Goal: Transaction & Acquisition: Download file/media

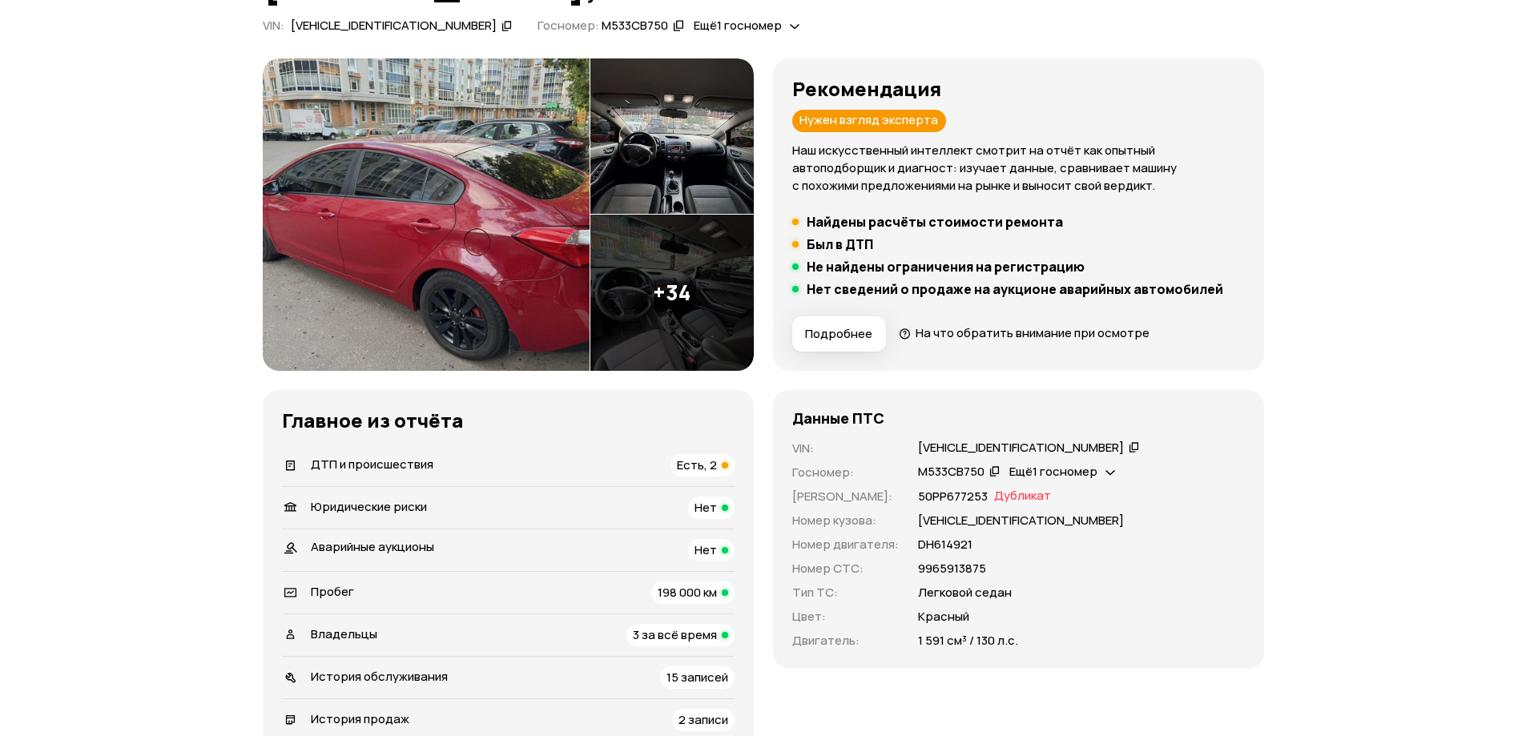
scroll to position [160, 0]
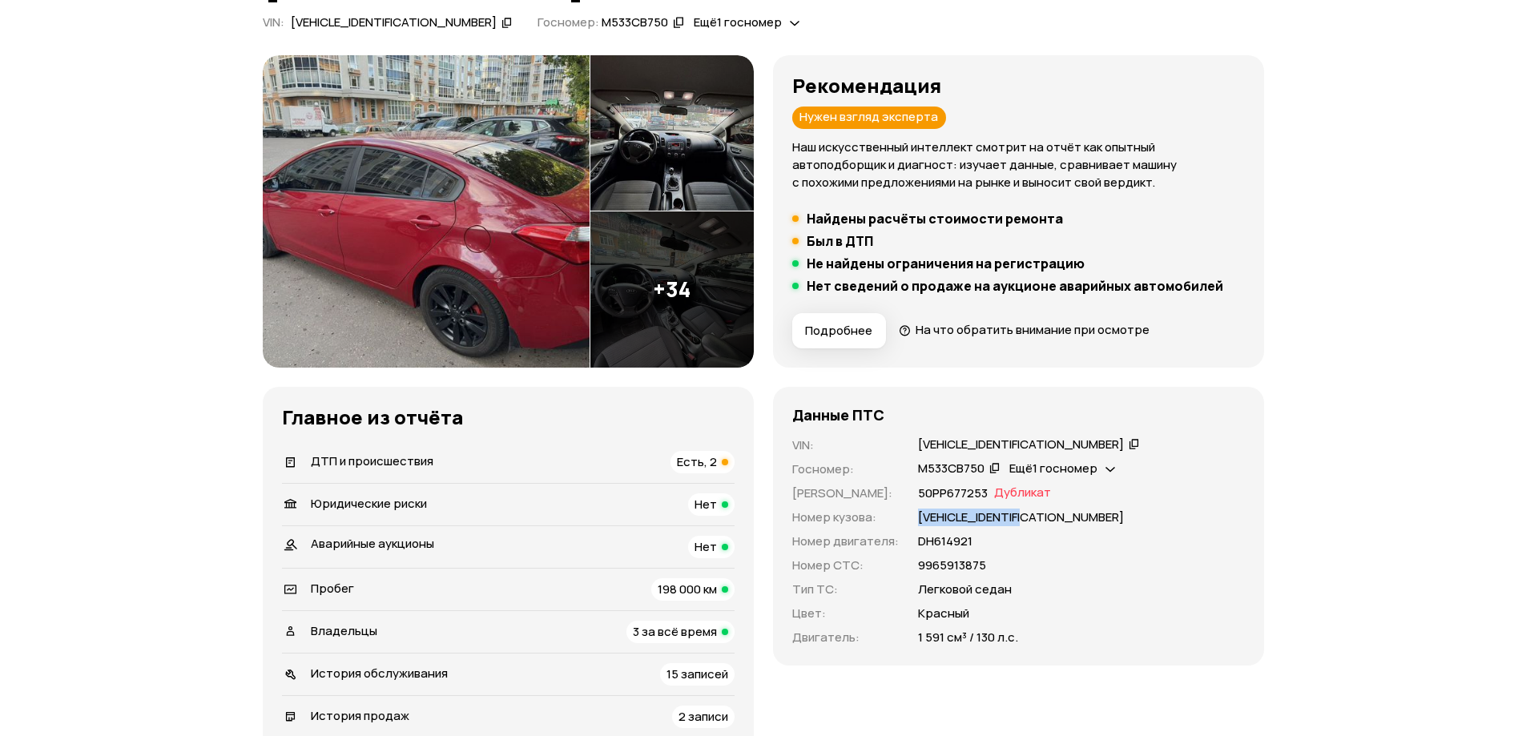
drag, startPoint x: 915, startPoint y: 519, endPoint x: 1052, endPoint y: 511, distance: 137.2
click at [1052, 511] on div "[VEHICLE_IDENTIFICATION_NUMBER]" at bounding box center [1081, 518] width 327 height 18
drag, startPoint x: 910, startPoint y: 561, endPoint x: 991, endPoint y: 568, distance: 81.2
click at [991, 568] on div "VIN : [VEHICLE_IDENTIFICATION_NUMBER]   Госномер : М533СВ750   Ещё 1 госномер  …" at bounding box center [1018, 541] width 452 height 210
copy p "9965913875"
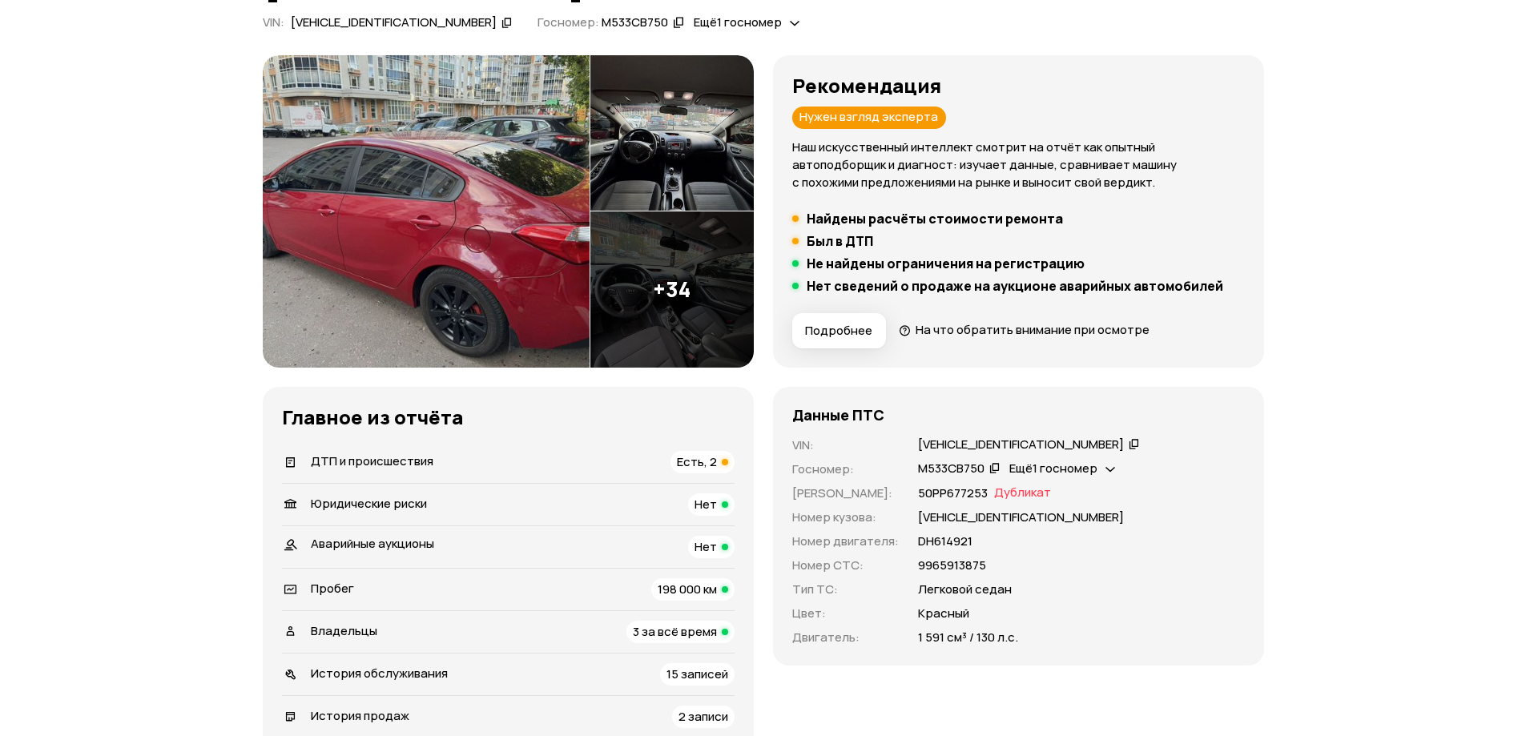
click at [722, 462] on div at bounding box center [725, 462] width 6 height 6
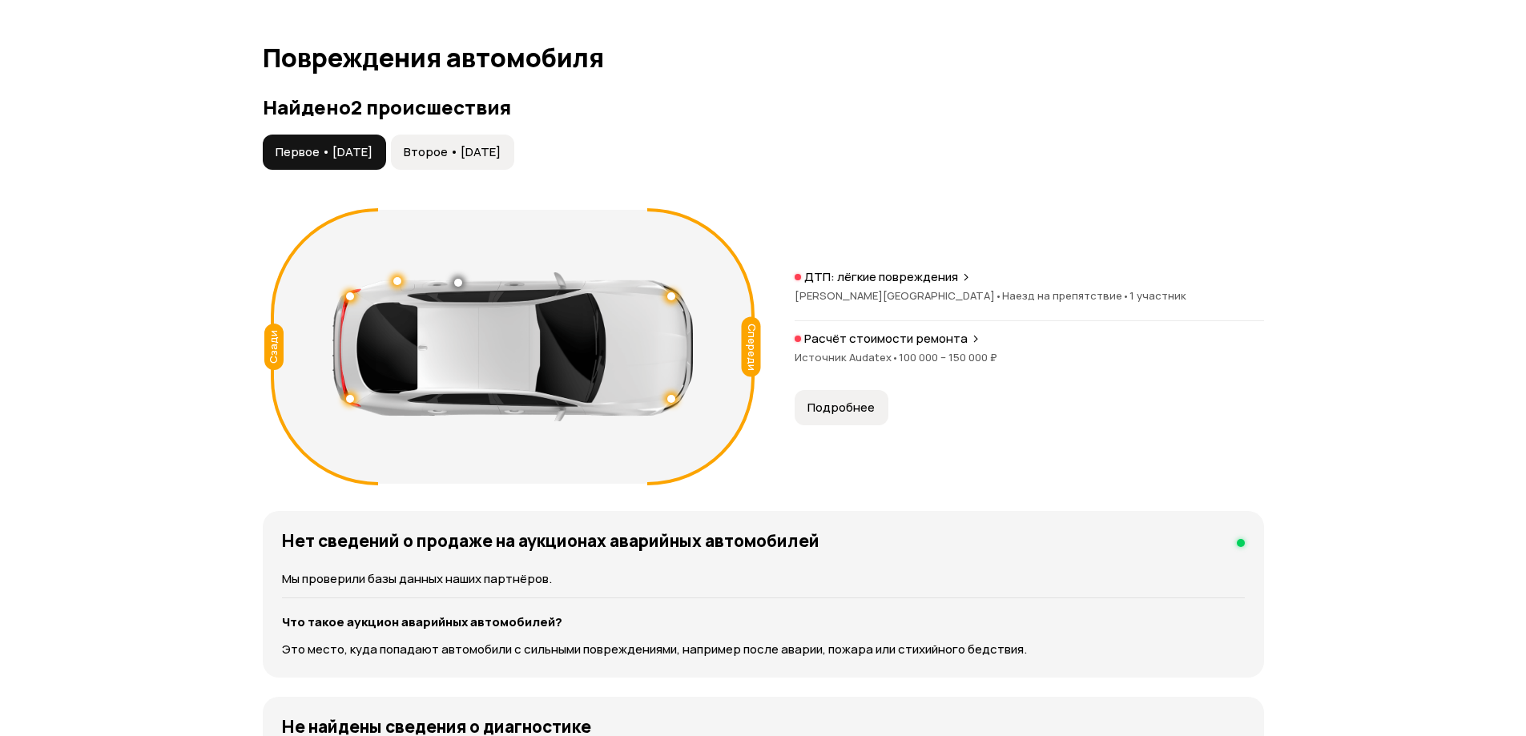
scroll to position [1579, 0]
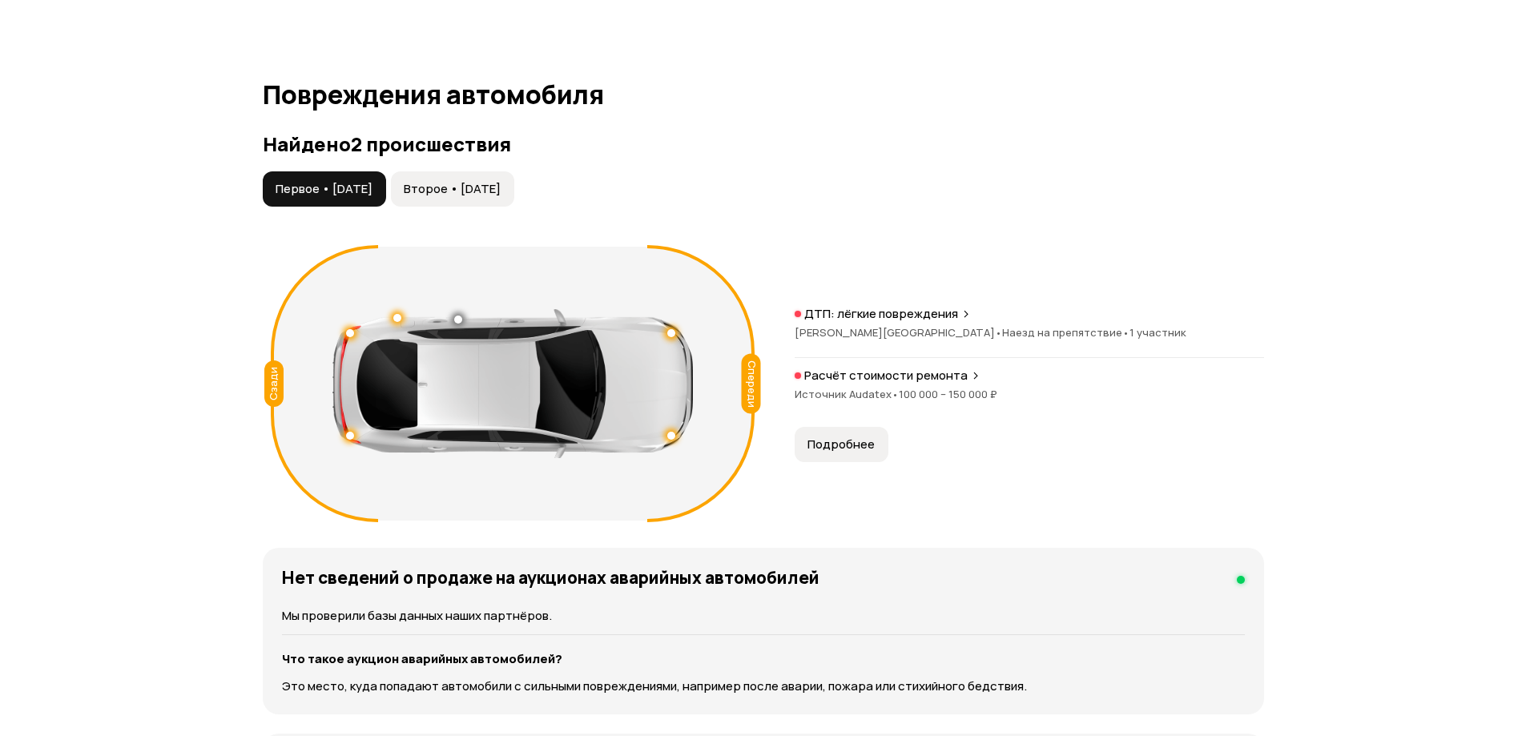
click at [446, 182] on span "Второе • [DATE]" at bounding box center [452, 189] width 97 height 16
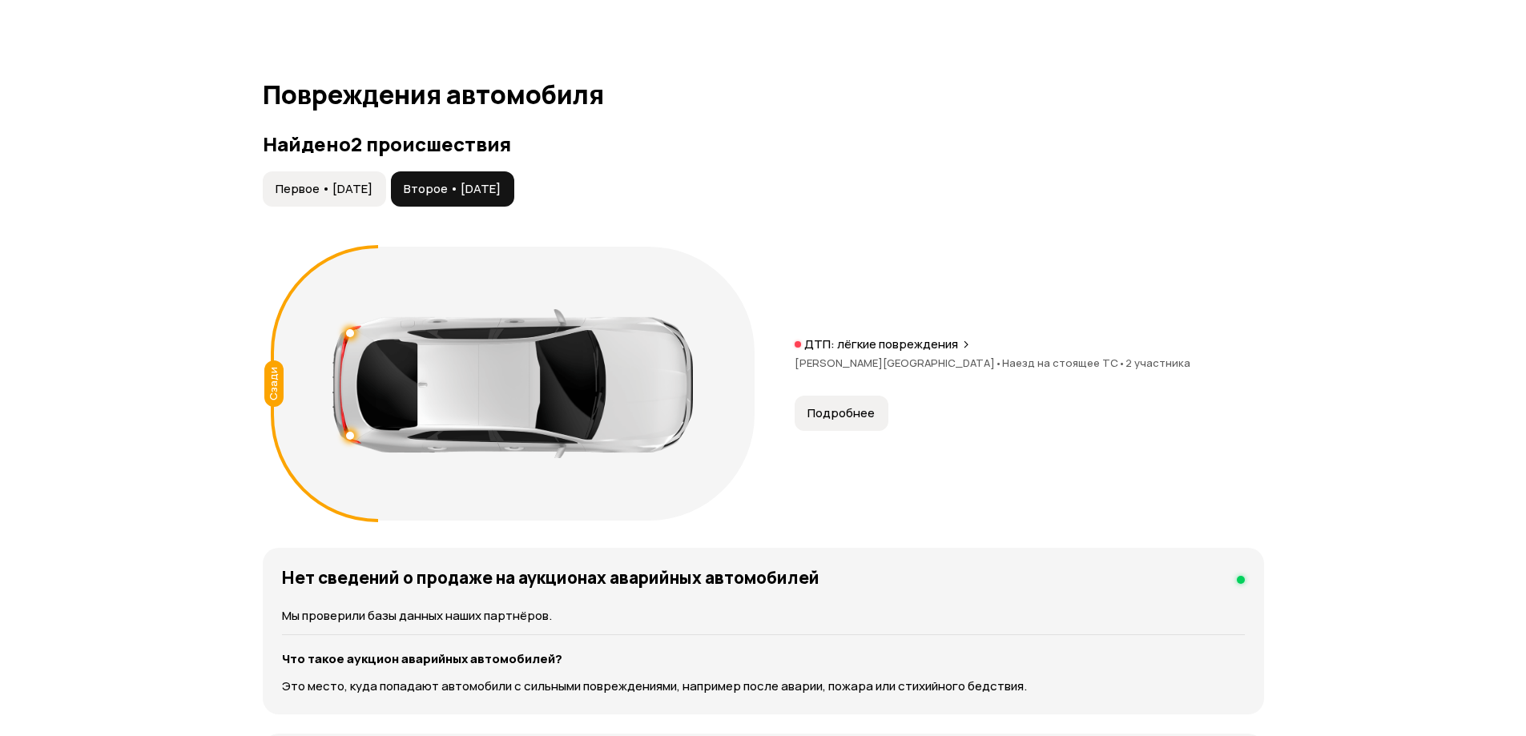
click at [357, 182] on span "Первое • [DATE]" at bounding box center [323, 189] width 97 height 16
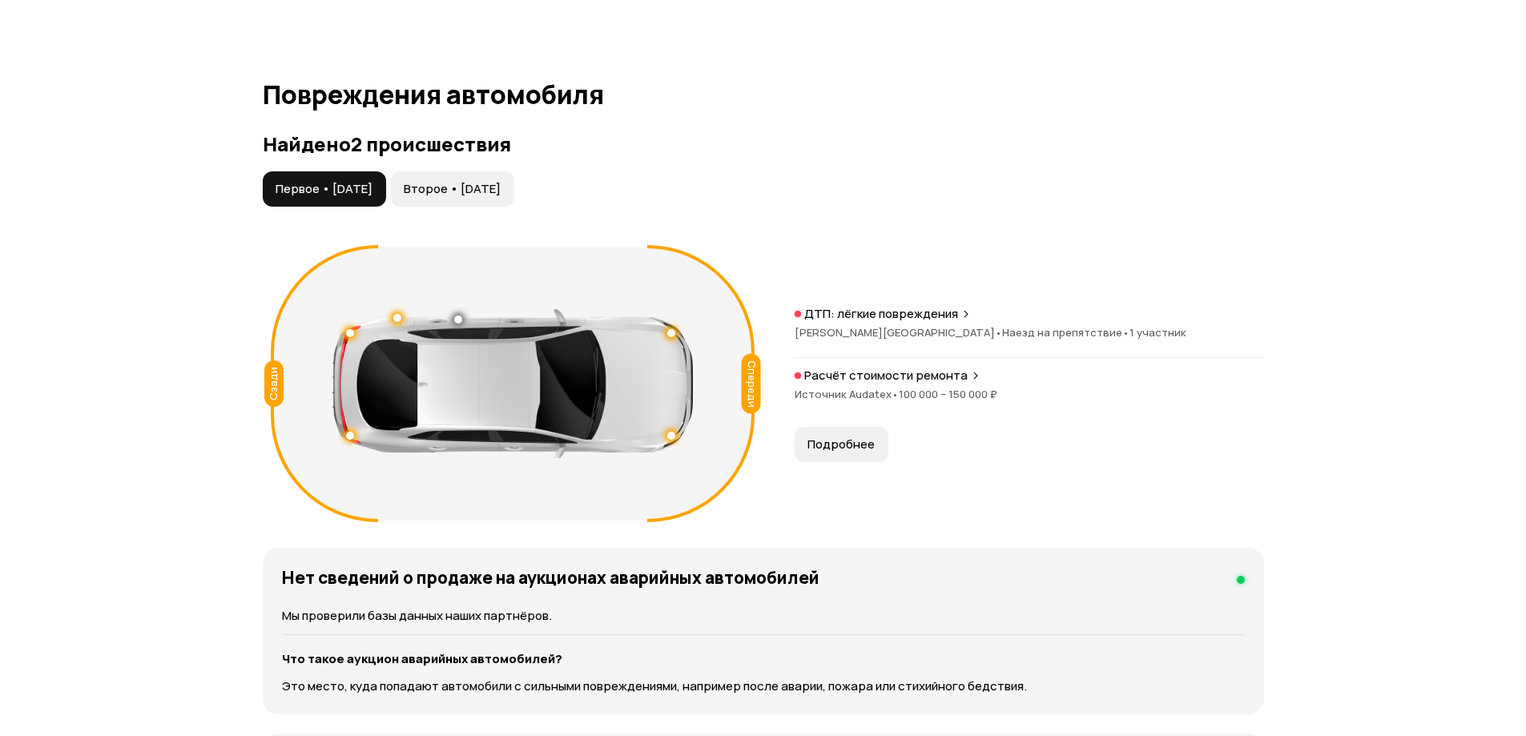
click at [461, 183] on span "Второе • [DATE]" at bounding box center [452, 189] width 97 height 16
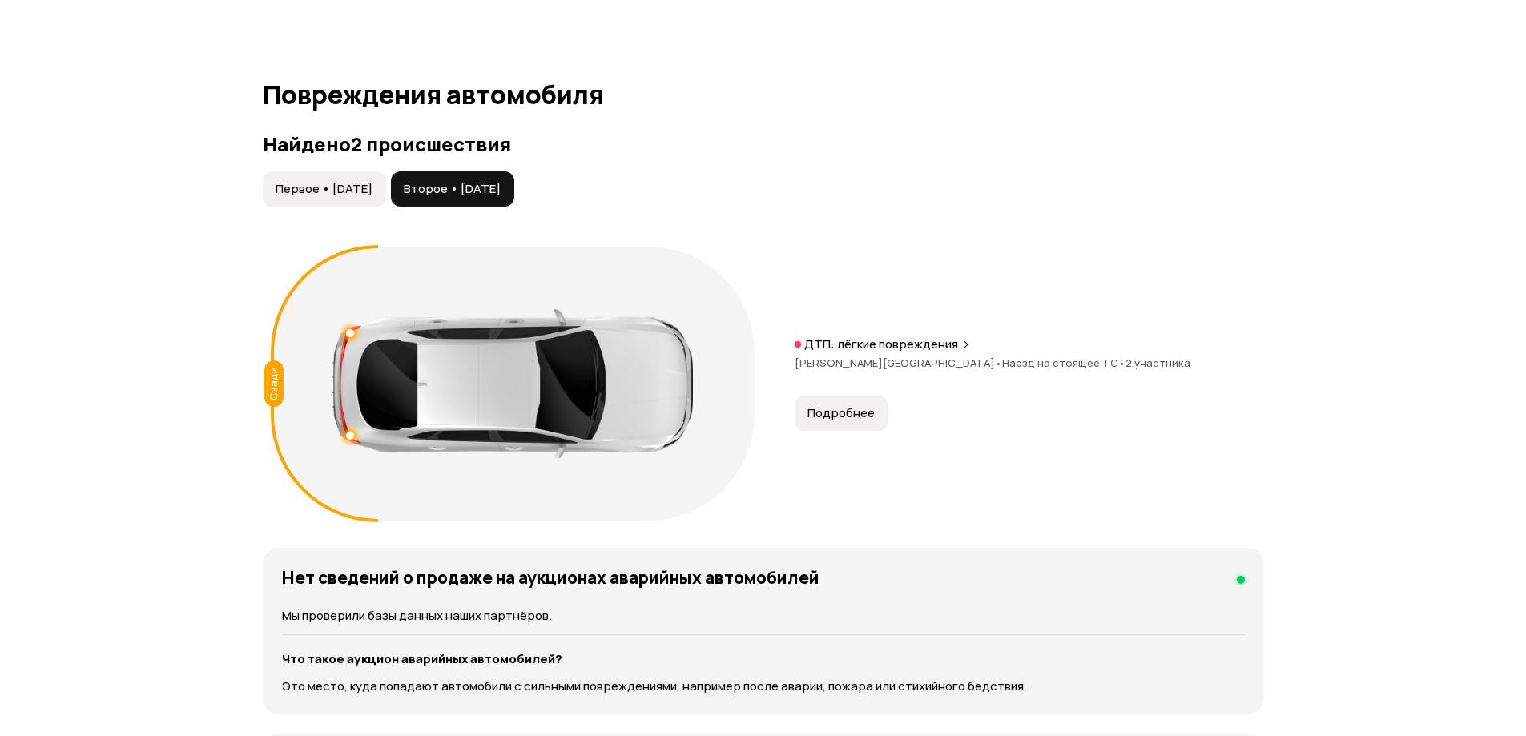
click at [381, 179] on button "Первое • [DATE]" at bounding box center [324, 188] width 123 height 35
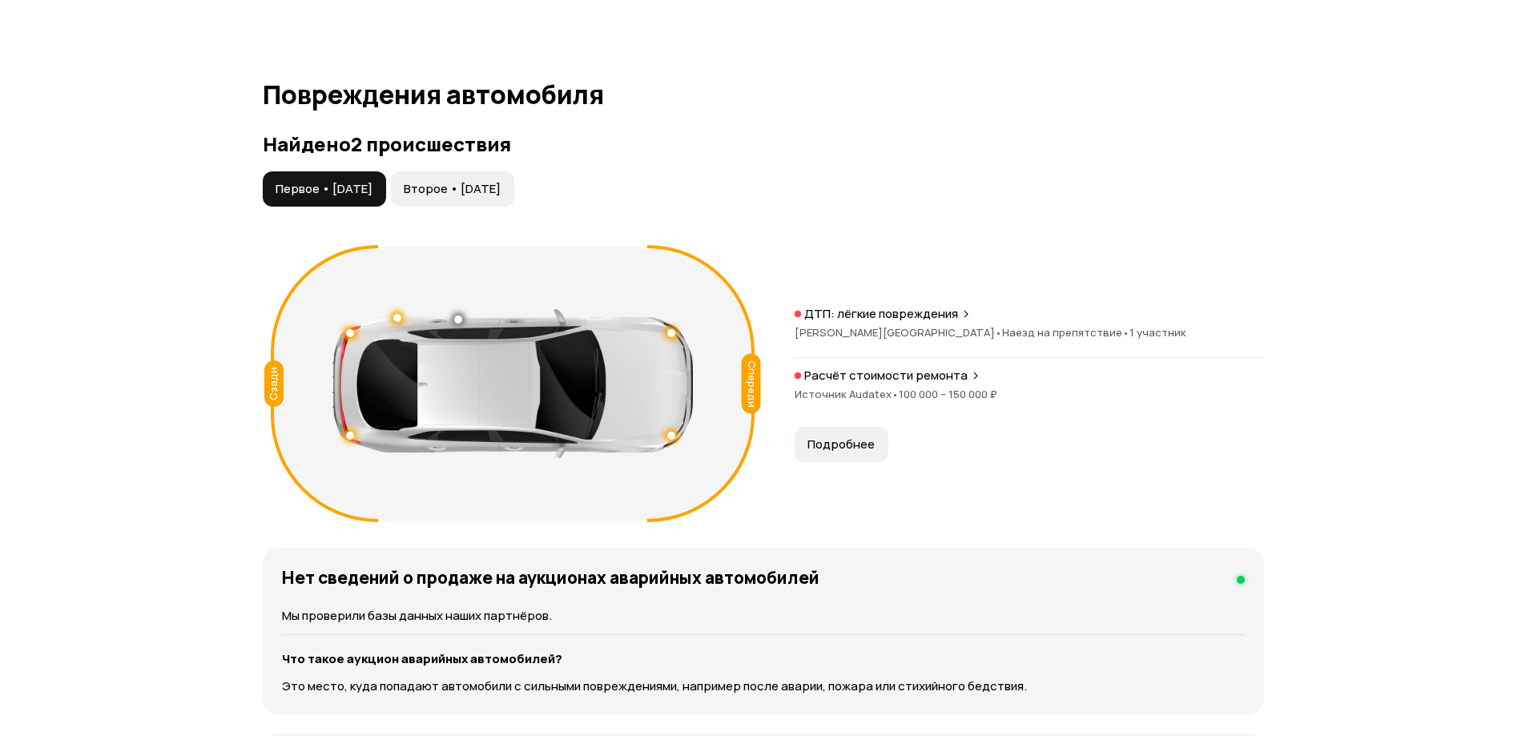
click at [473, 187] on span "Второе • [DATE]" at bounding box center [452, 189] width 97 height 16
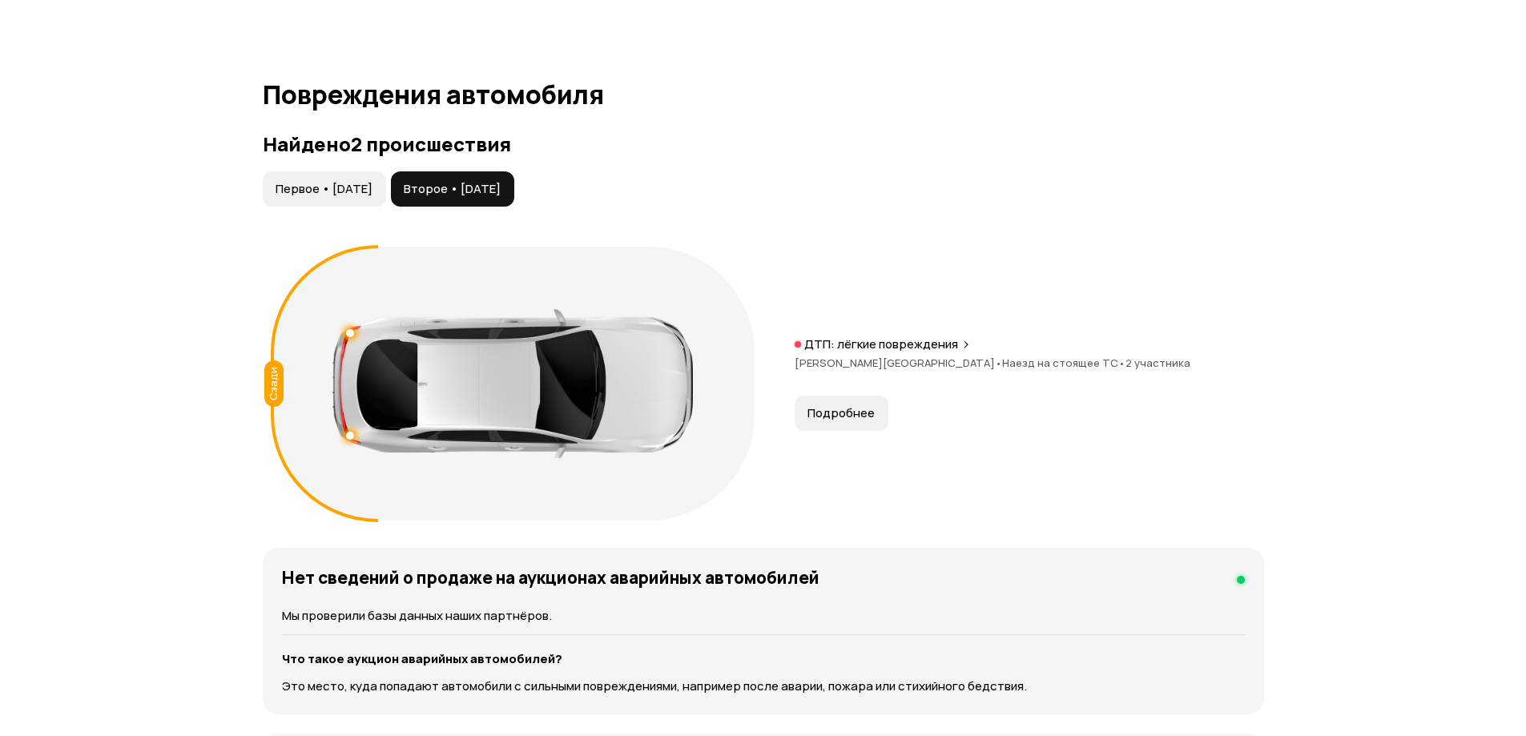
click at [312, 189] on span "Первое • [DATE]" at bounding box center [323, 189] width 97 height 16
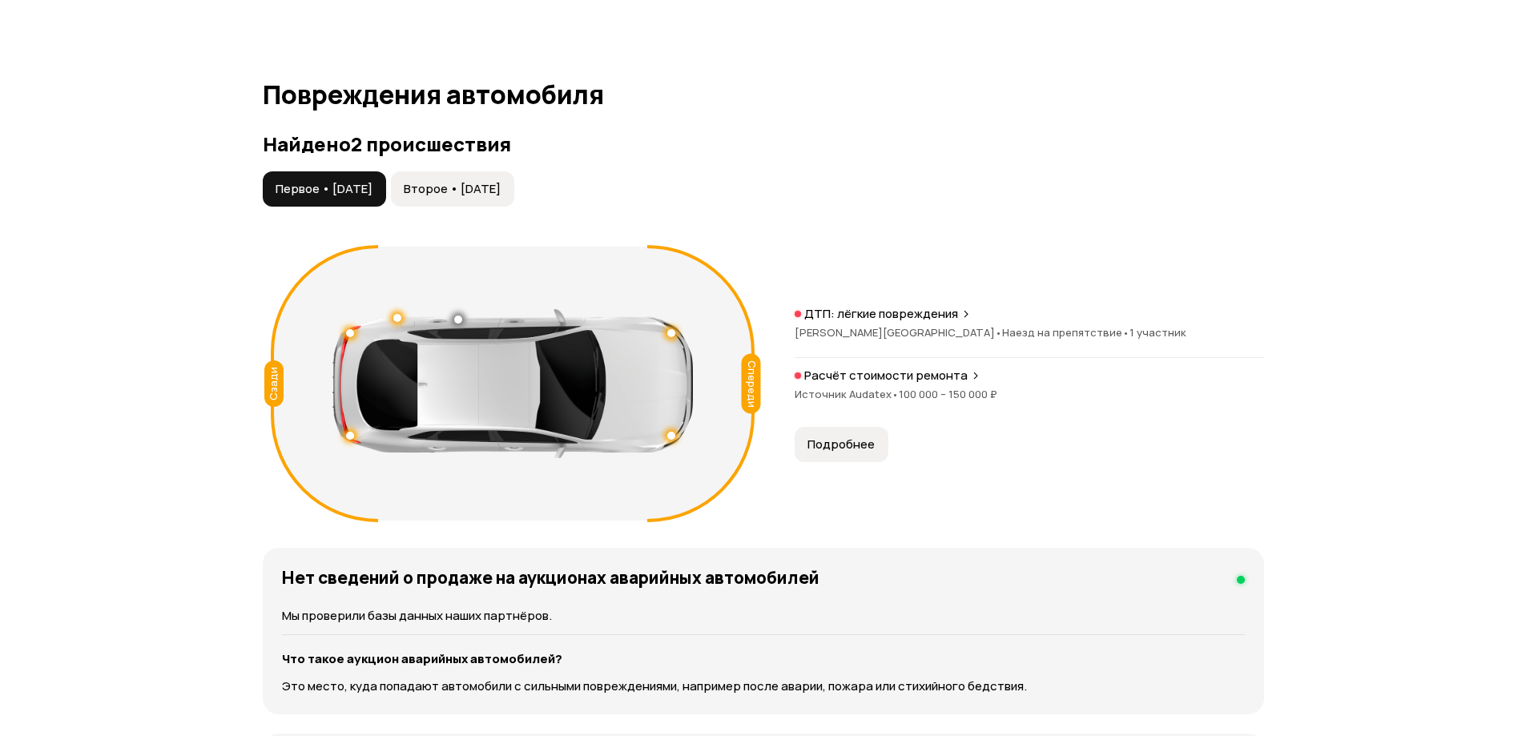
click at [501, 183] on span "Второе • [DATE]" at bounding box center [452, 189] width 97 height 16
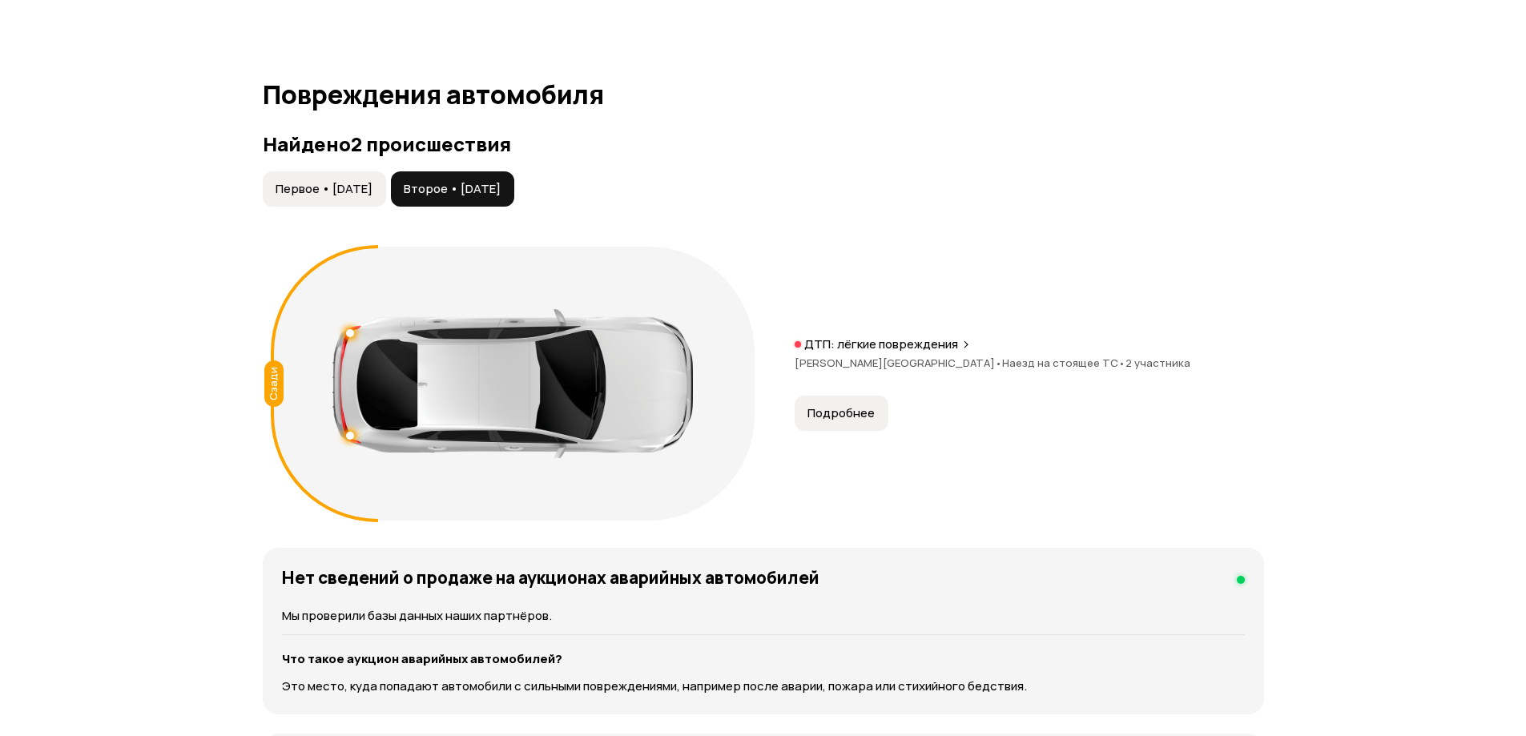
click at [343, 187] on span "Первое • [DATE]" at bounding box center [323, 189] width 97 height 16
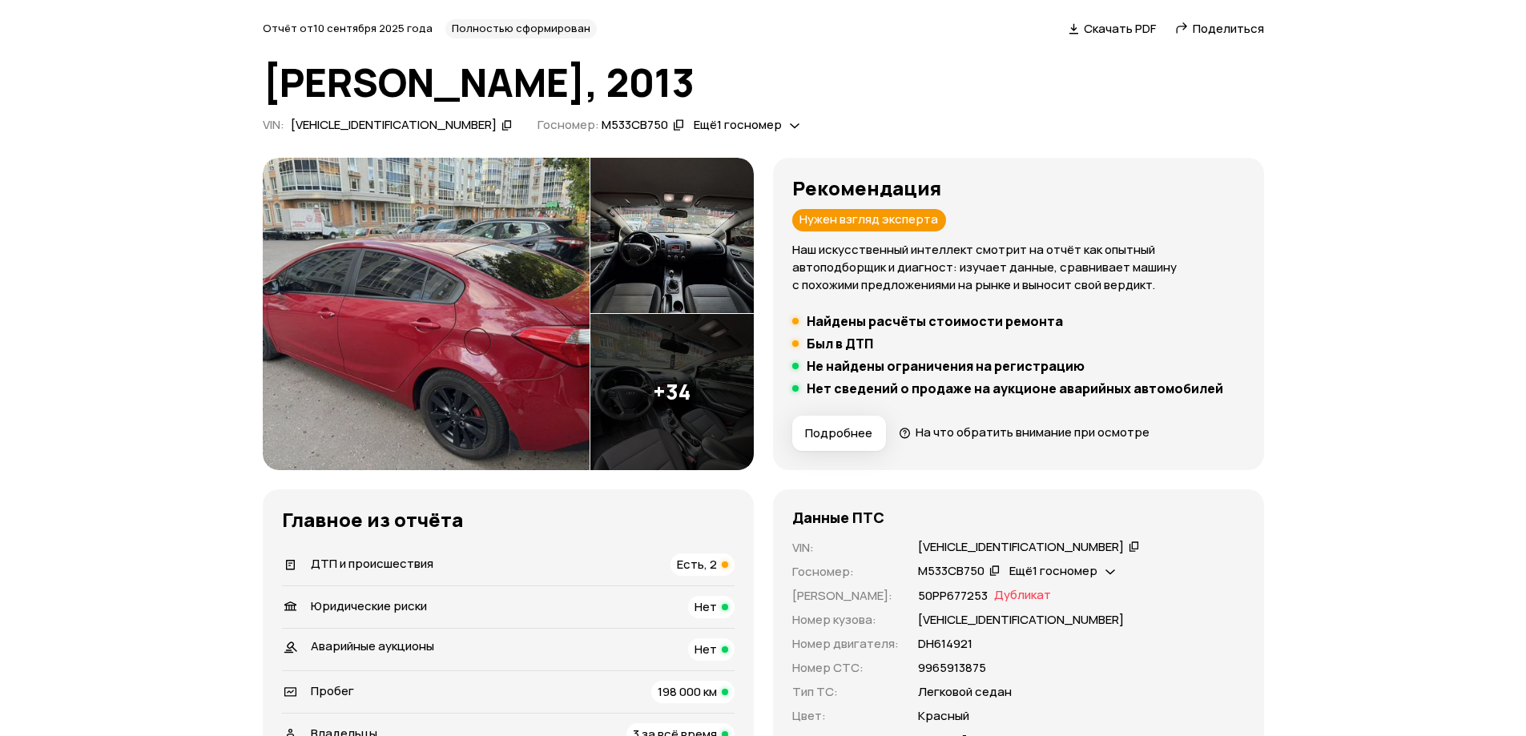
scroll to position [0, 0]
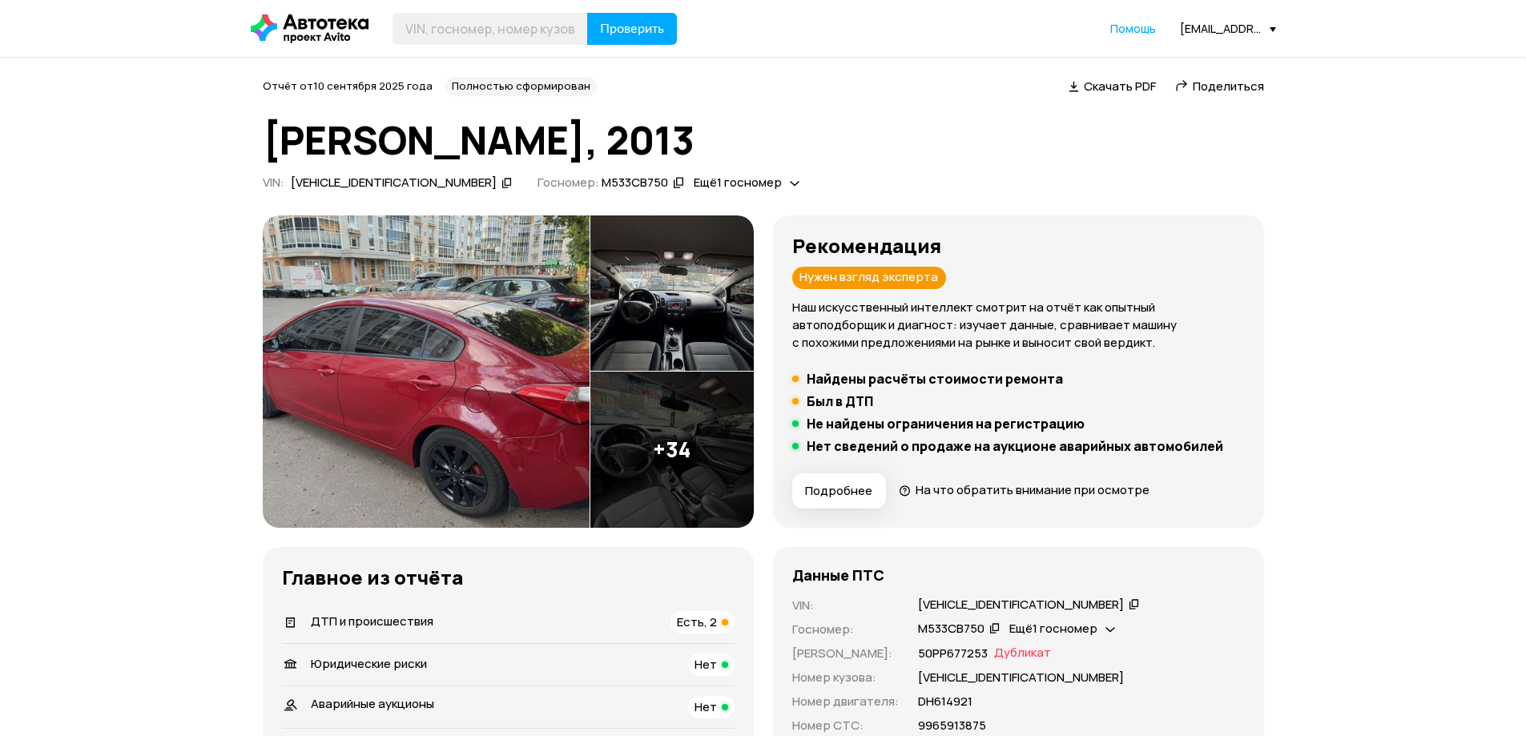
click at [501, 181] on icon at bounding box center [506, 183] width 11 height 16
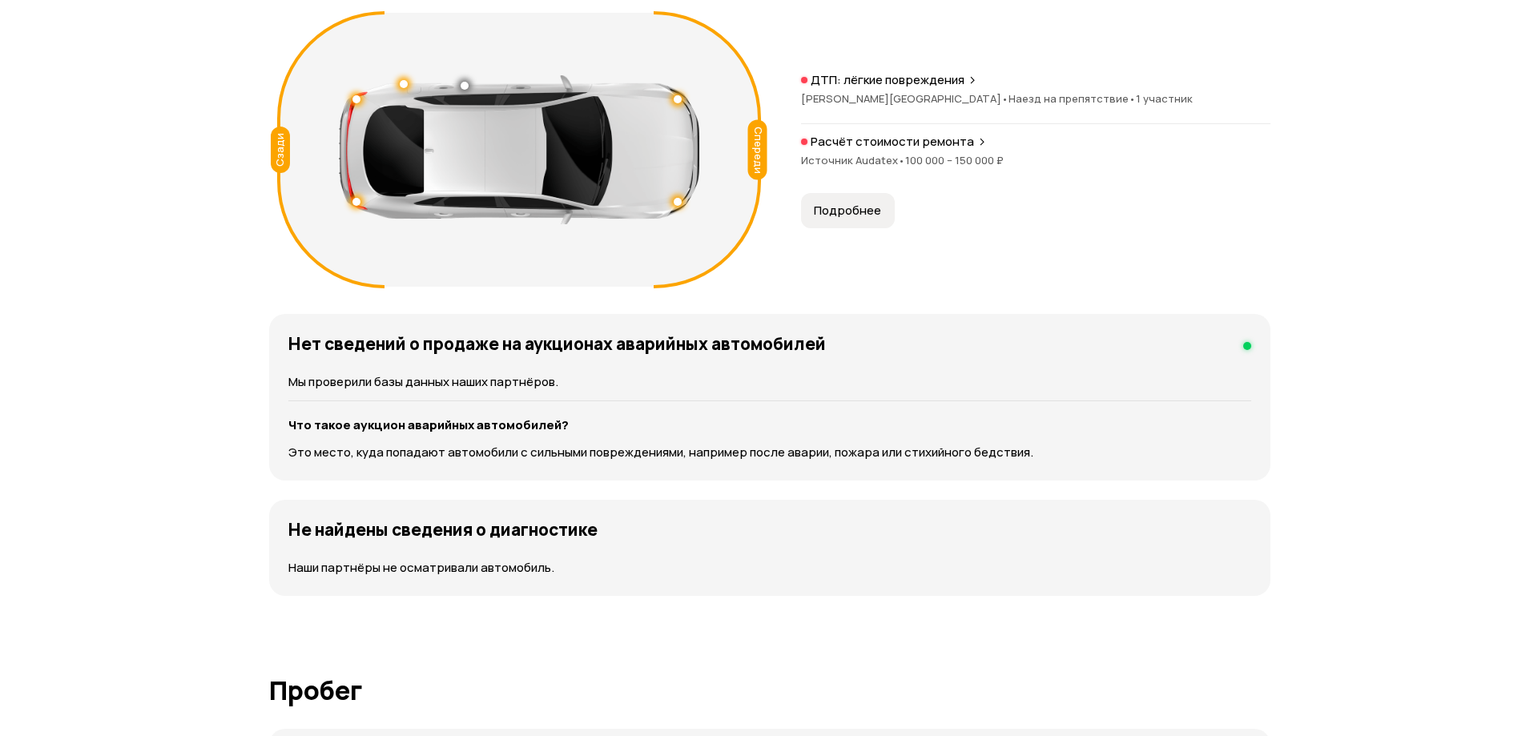
scroll to position [1682, 0]
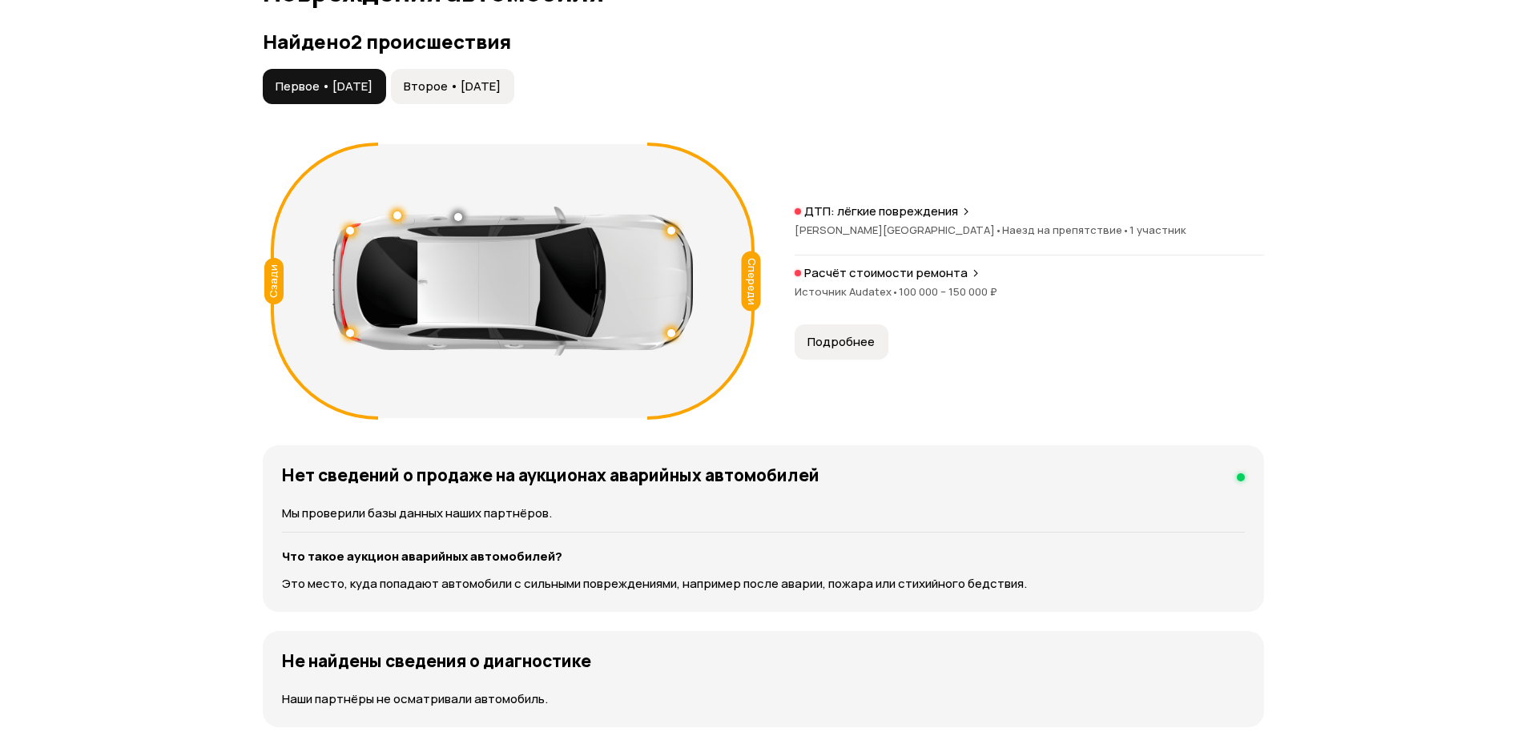
click at [462, 218] on div at bounding box center [512, 281] width 360 height 149
click at [388, 213] on div at bounding box center [512, 281] width 360 height 149
click at [393, 213] on div at bounding box center [397, 215] width 8 height 8
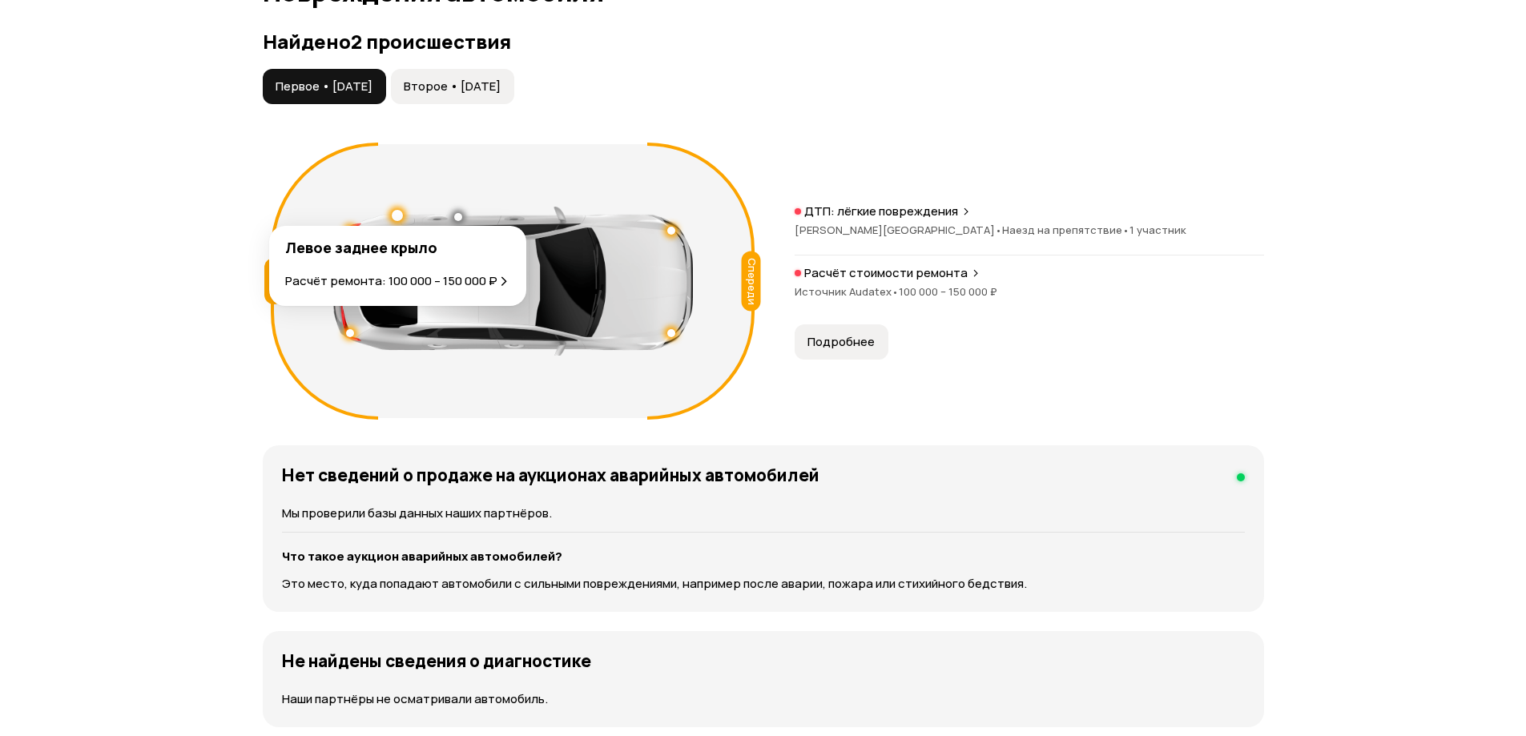
click at [397, 215] on div at bounding box center [397, 215] width 11 height 11
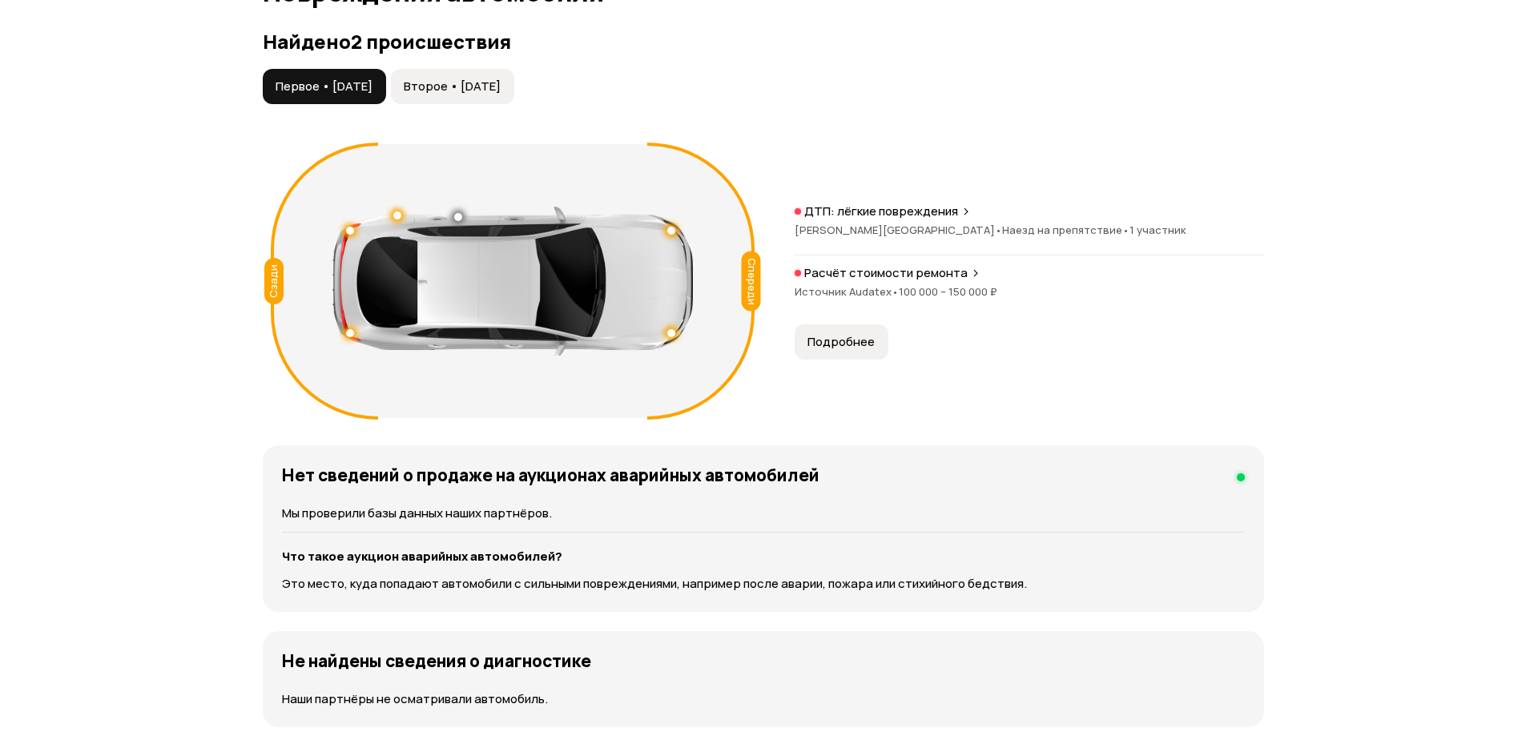
click at [930, 281] on div "Расчёт стоимости ремонта Источник Audatex • 100 000 – 150 000 ₽" at bounding box center [1028, 290] width 469 height 51
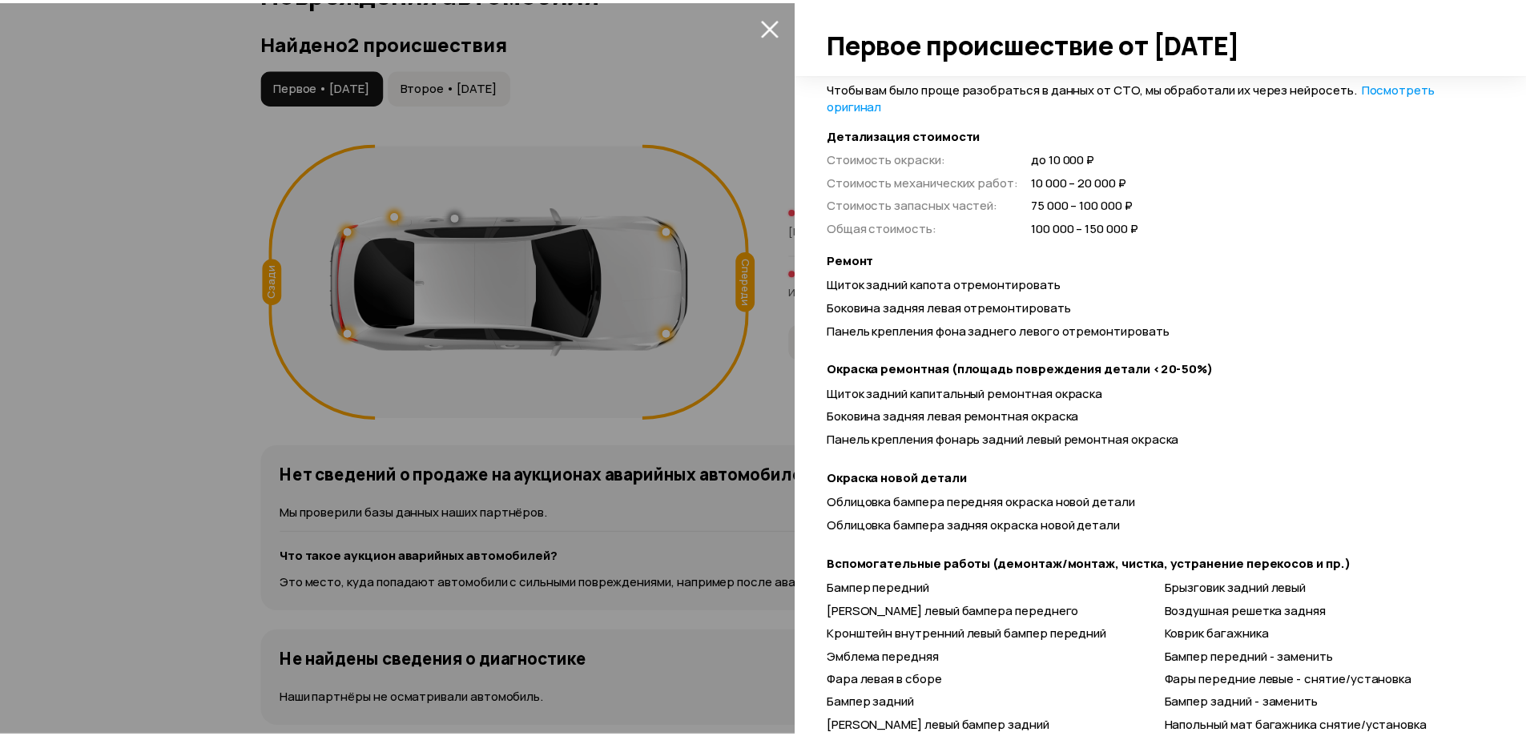
scroll to position [481, 0]
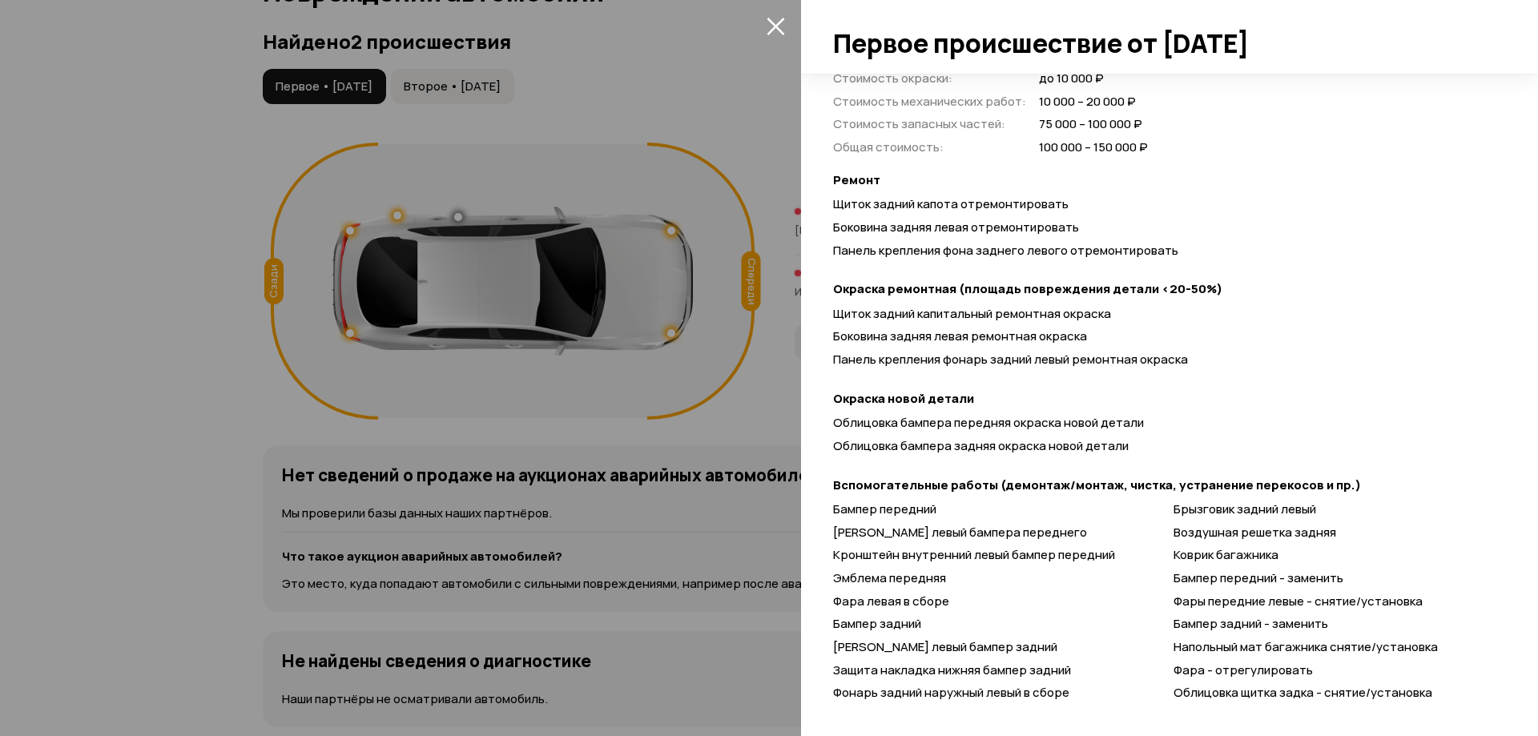
click at [261, 135] on div at bounding box center [769, 368] width 1538 height 736
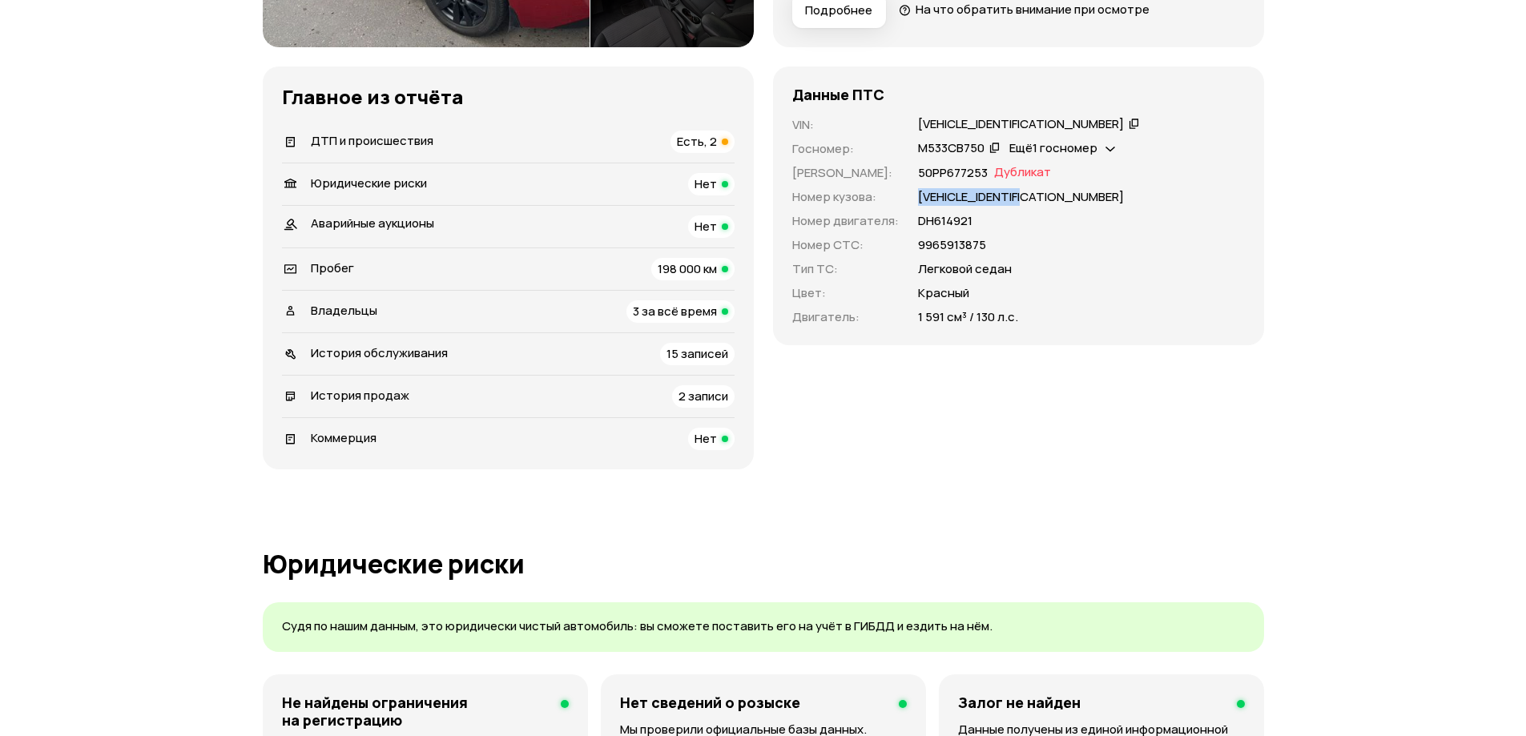
drag, startPoint x: 911, startPoint y: 199, endPoint x: 1068, endPoint y: 190, distance: 156.5
click at [1068, 190] on div "VIN : [VEHICLE_IDENTIFICATION_NUMBER]   Госномер : М533СВ750   Ещё 1 госномер  …" at bounding box center [1018, 221] width 452 height 210
copy p "[VEHICLE_IDENTIFICATION_NUMBER]"
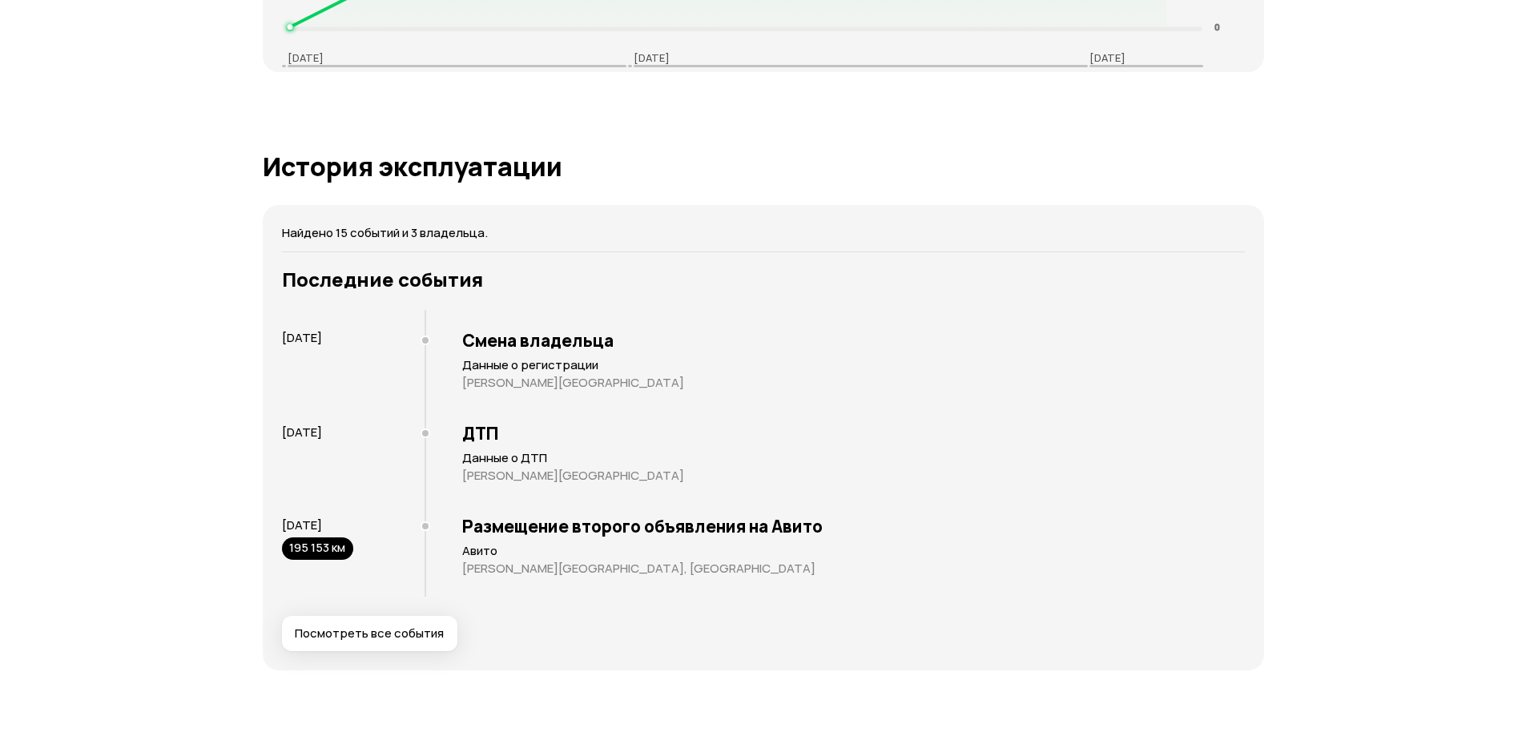
scroll to position [2883, 0]
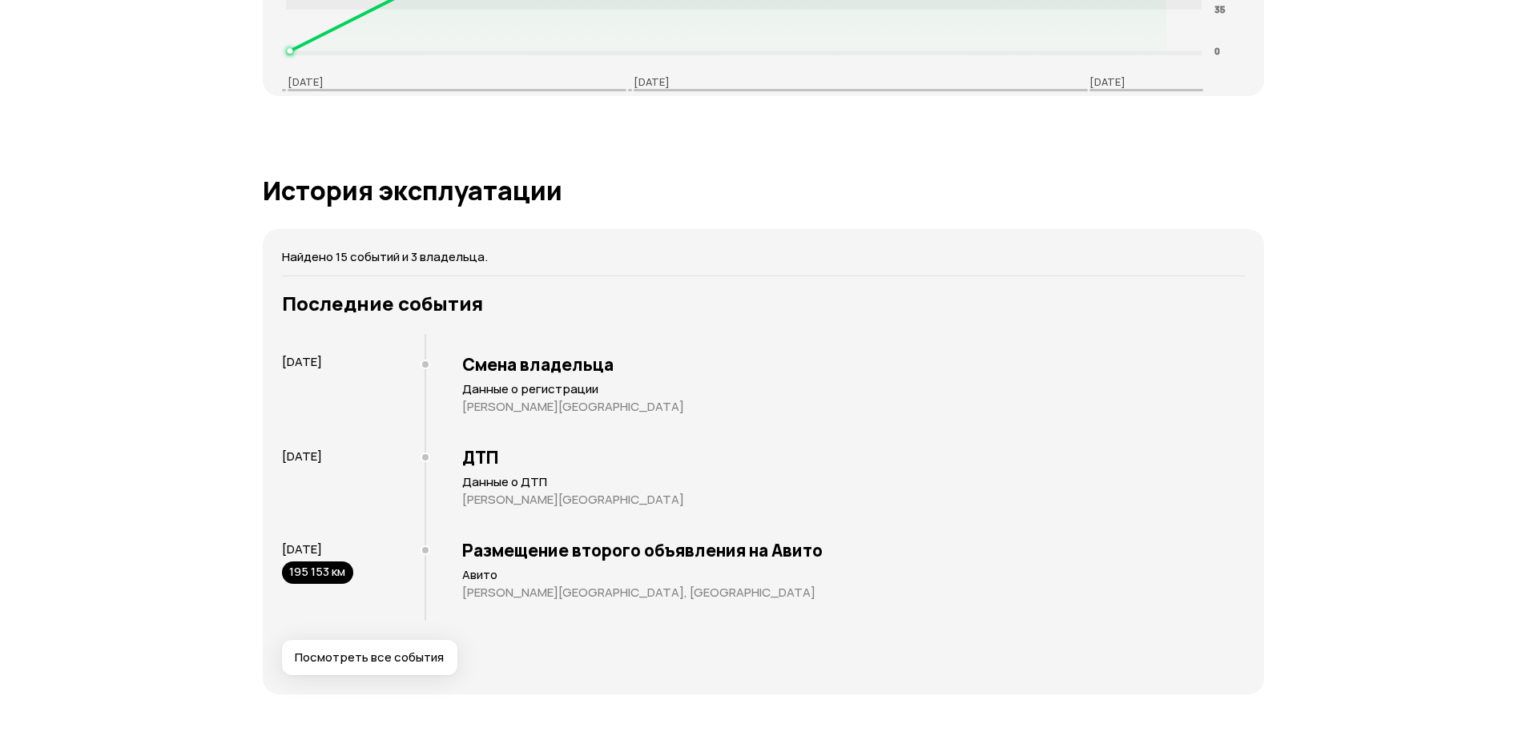
click at [383, 658] on span "Посмотреть все события" at bounding box center [369, 658] width 149 height 16
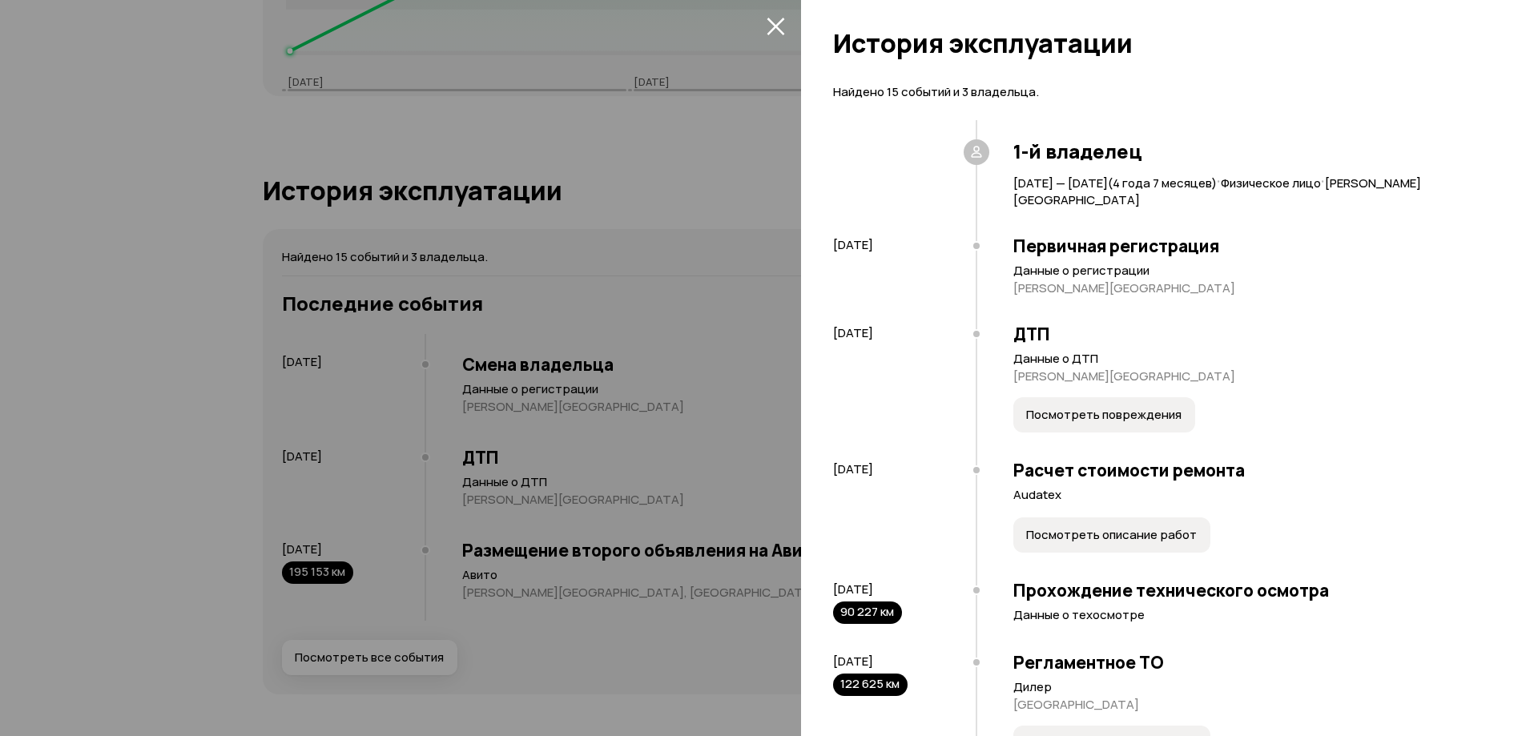
click at [497, 121] on div at bounding box center [769, 368] width 1538 height 736
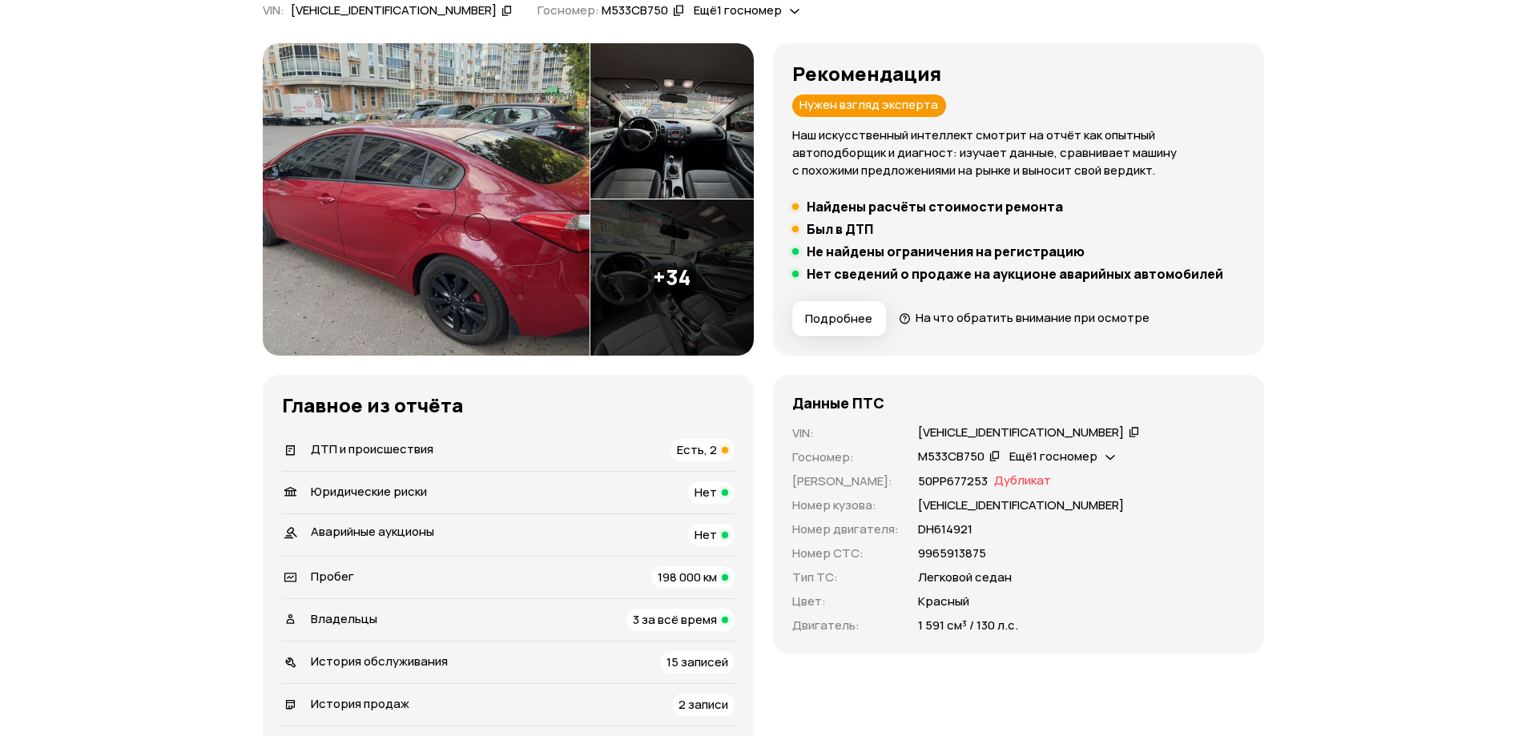
scroll to position [160, 0]
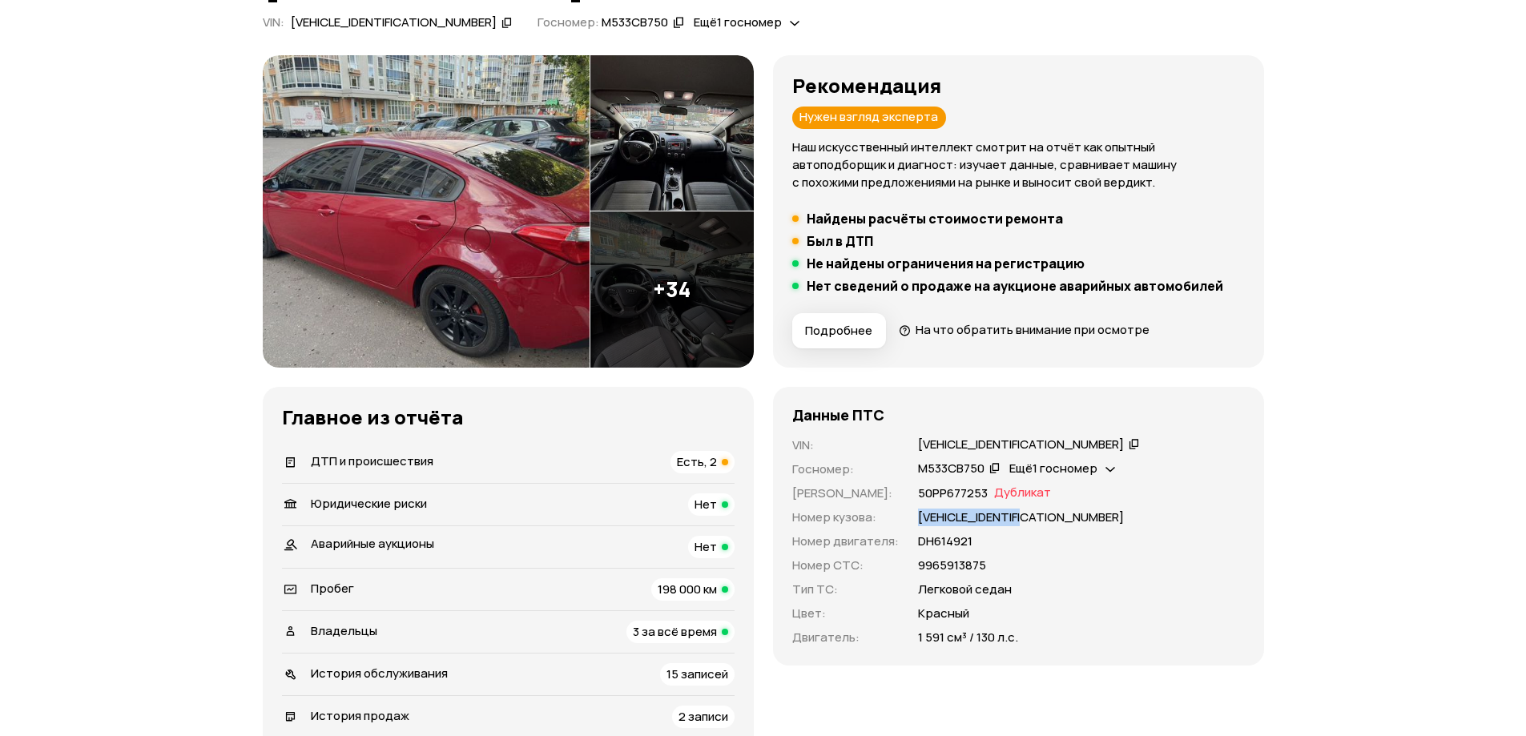
drag, startPoint x: 918, startPoint y: 517, endPoint x: 1091, endPoint y: 519, distance: 173.0
click at [1091, 519] on div "[VEHICLE_IDENTIFICATION_NUMBER]" at bounding box center [1081, 518] width 327 height 18
copy p "[VEHICLE_IDENTIFICATION_NUMBER]"
drag, startPoint x: 959, startPoint y: 568, endPoint x: 1022, endPoint y: 573, distance: 63.5
click at [1022, 573] on div "VIN : [VEHICLE_IDENTIFICATION_NUMBER]   Госномер : М533СВ750   Ещё 1 госномер  …" at bounding box center [1018, 541] width 452 height 210
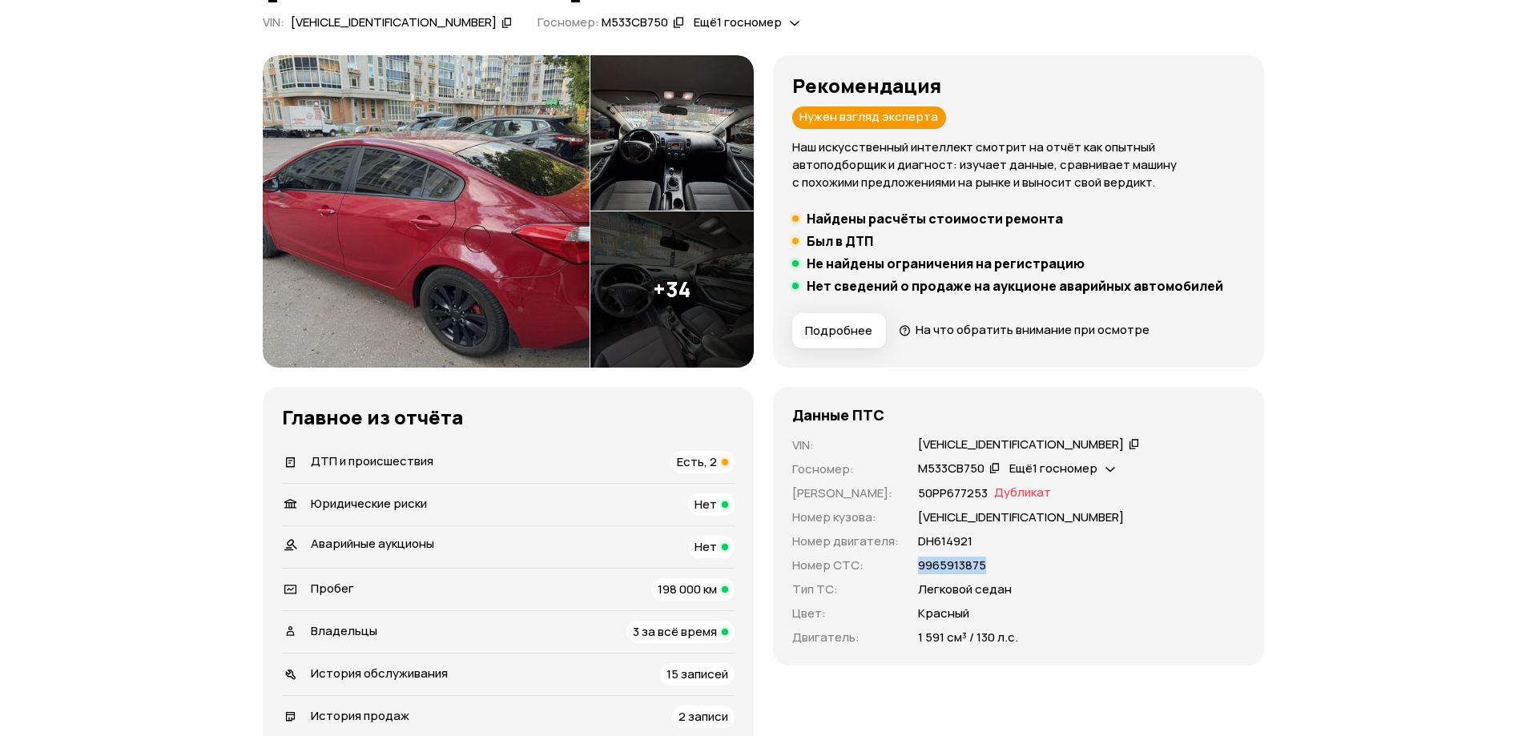
copy p "9965913875"
drag, startPoint x: 912, startPoint y: 537, endPoint x: 979, endPoint y: 541, distance: 66.5
click at [979, 541] on div "VIN : [VEHICLE_IDENTIFICATION_NUMBER]   Госномер : М533СВ750   Ещё 1 госномер  …" at bounding box center [1018, 541] width 452 height 210
copy p "DН614921"
click at [990, 463] on icon at bounding box center [994, 468] width 11 height 16
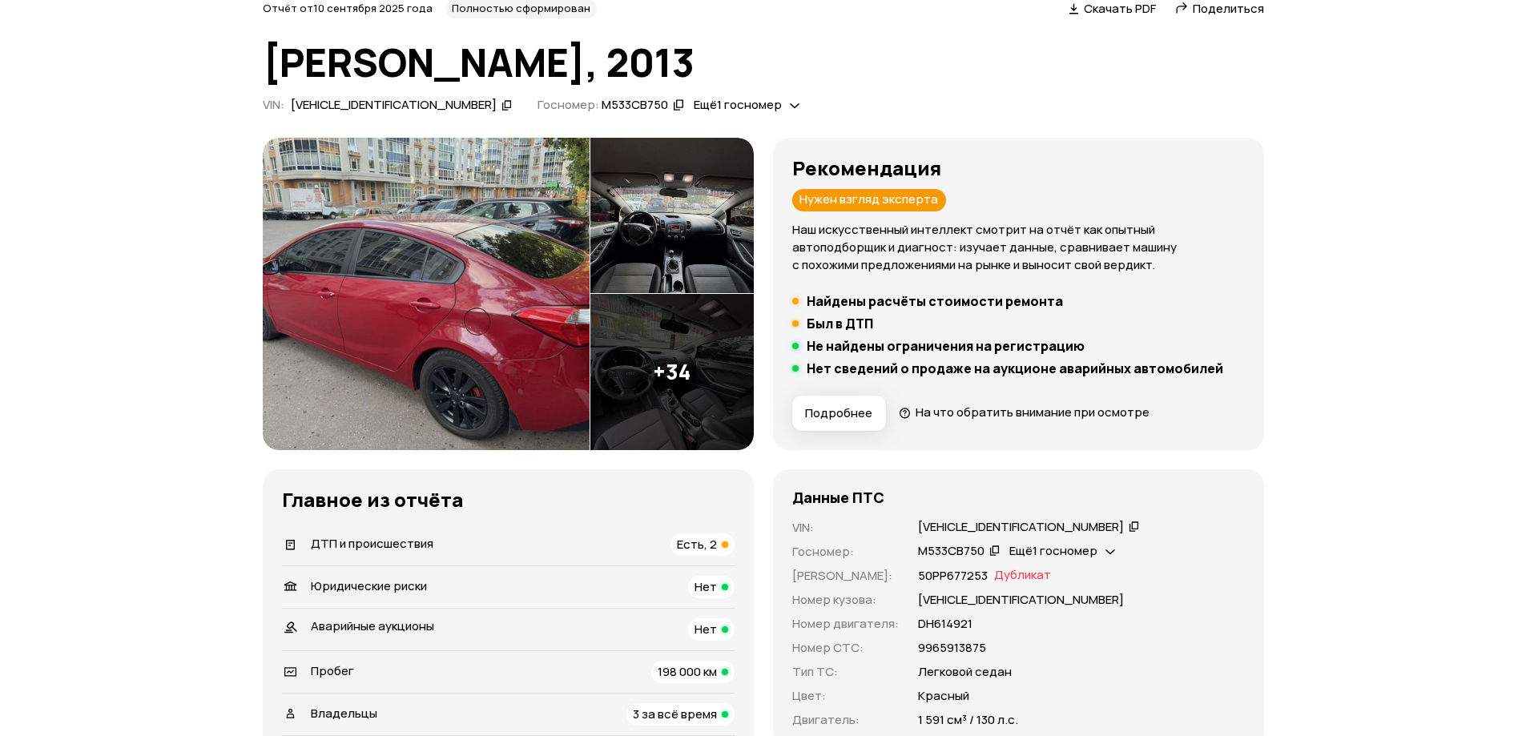
scroll to position [0, 0]
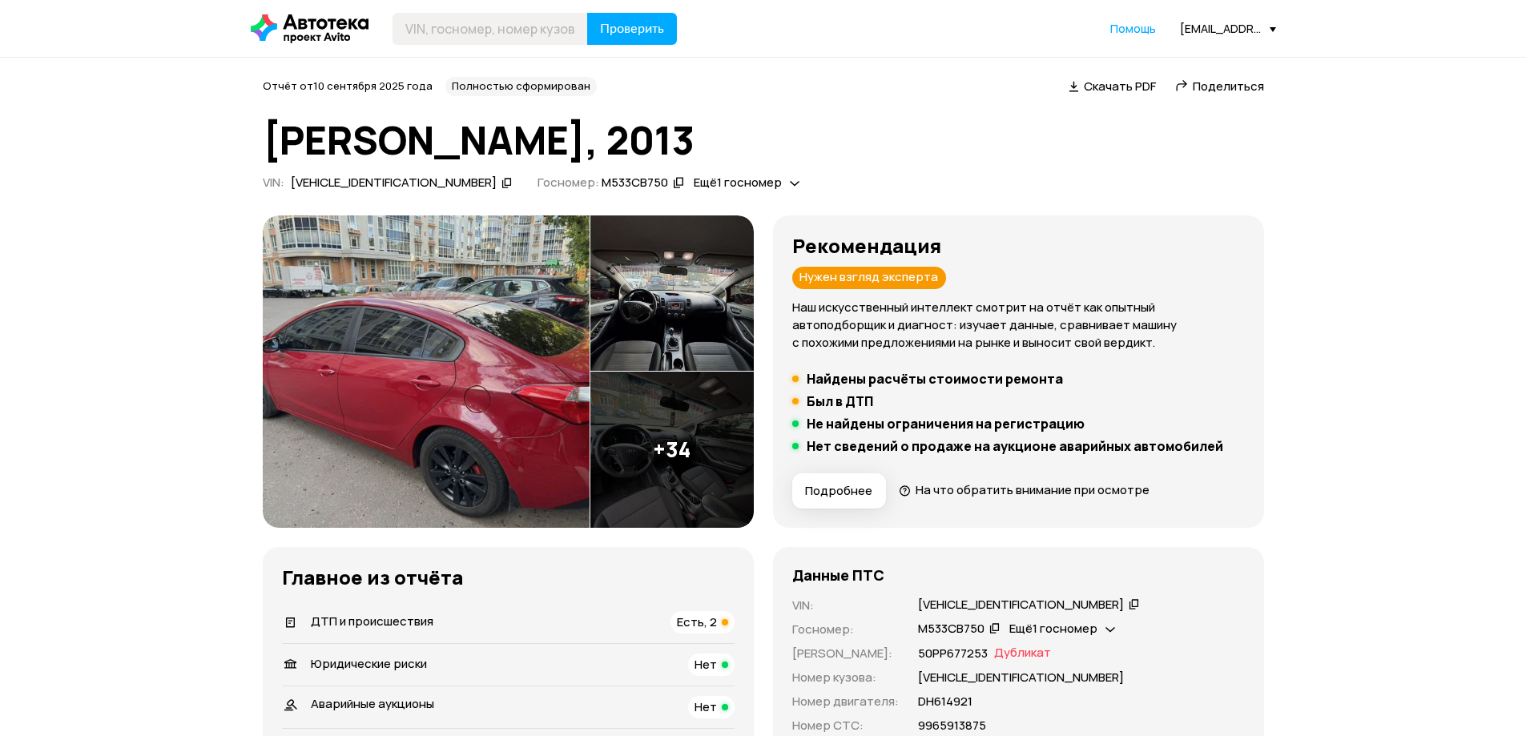
click at [501, 186] on icon at bounding box center [506, 183] width 11 height 16
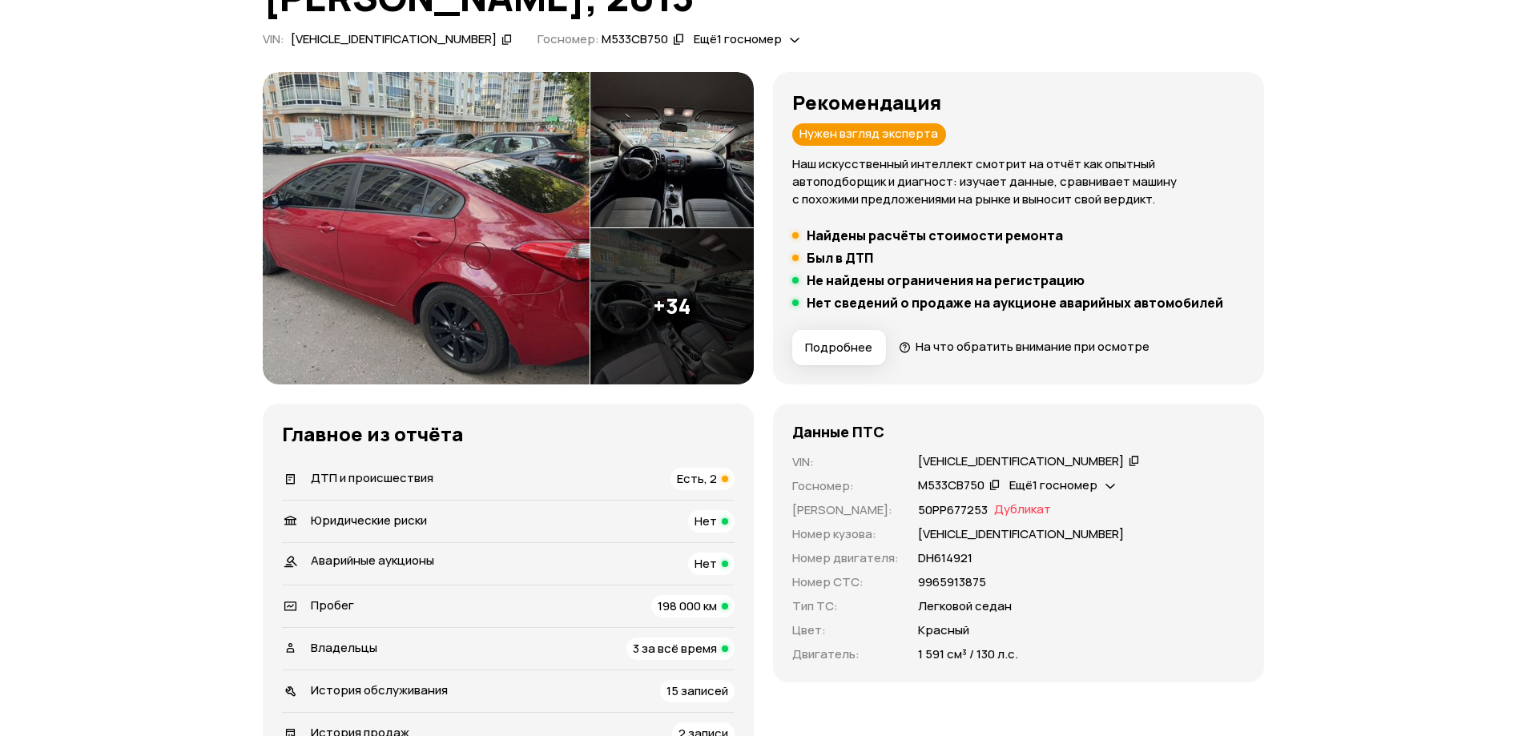
scroll to position [160, 0]
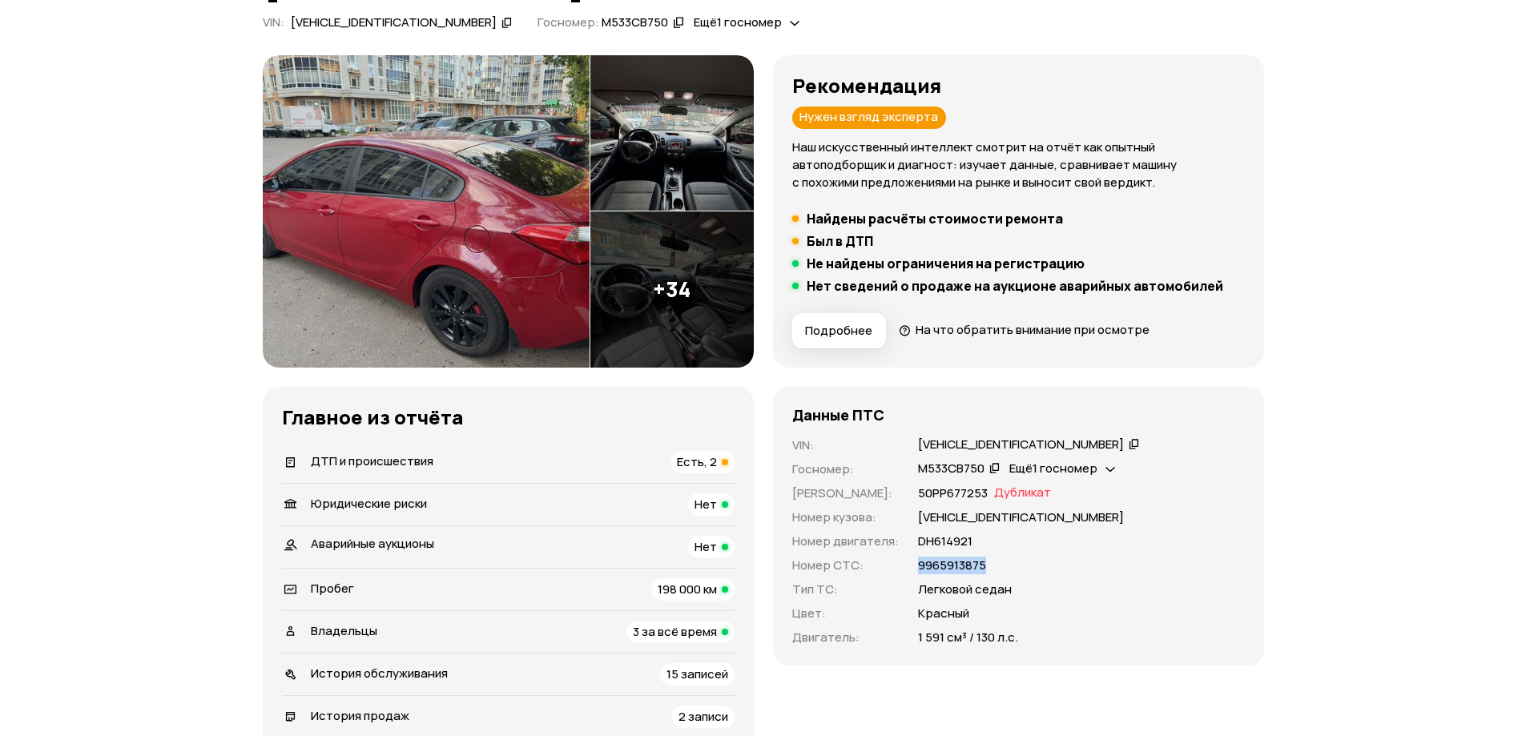
drag, startPoint x: 943, startPoint y: 565, endPoint x: 1007, endPoint y: 565, distance: 64.9
click at [1007, 565] on div "VIN : [VEHICLE_IDENTIFICATION_NUMBER]   Госномер : М533СВ750   Ещё 1 госномер  …" at bounding box center [1018, 541] width 452 height 210
copy p "9965913875"
click at [993, 462] on icon at bounding box center [994, 468] width 11 height 16
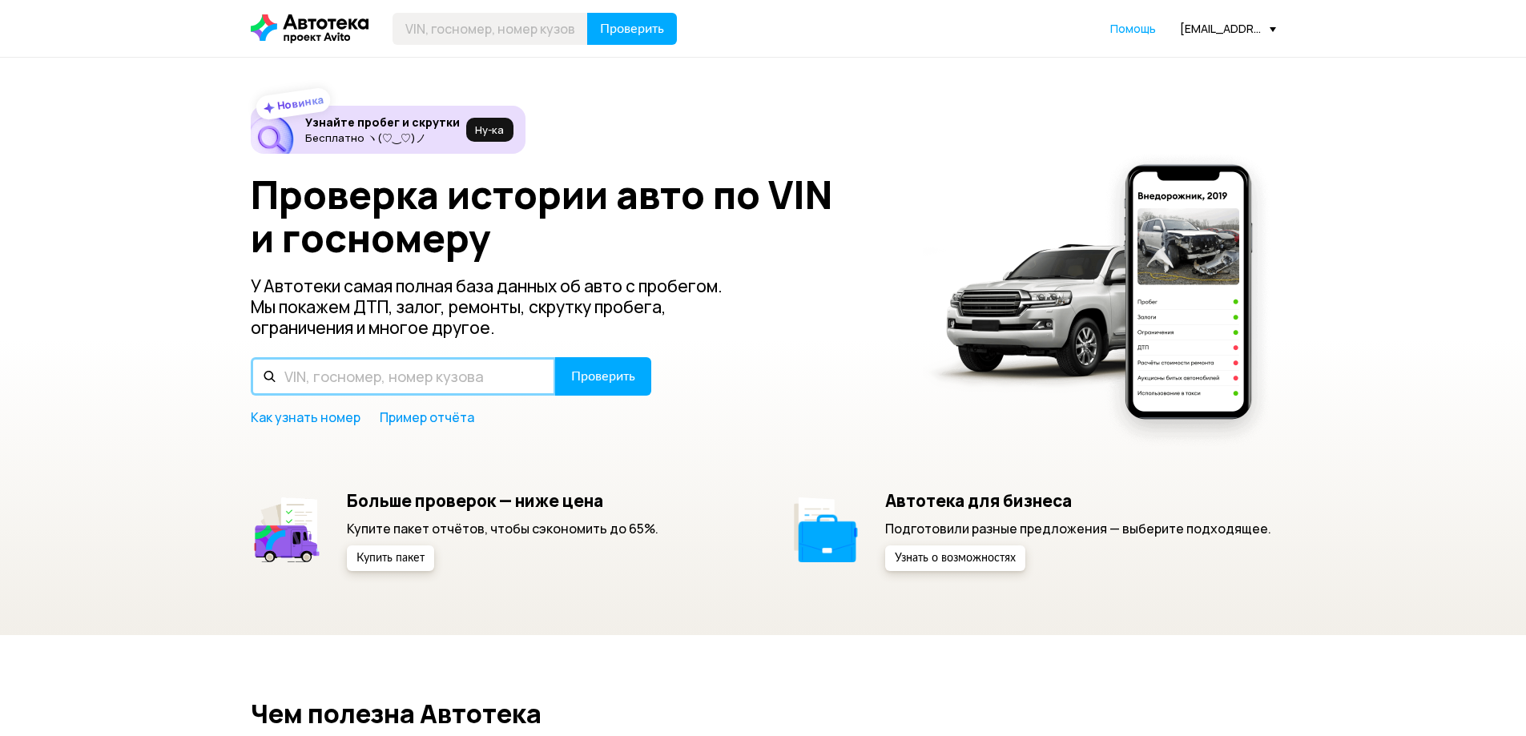
click at [362, 376] on input "text" at bounding box center [403, 376] width 305 height 38
paste input "[VEHICLE_IDENTIFICATION_NUMBER]"
type input "[VEHICLE_IDENTIFICATION_NUMBER]"
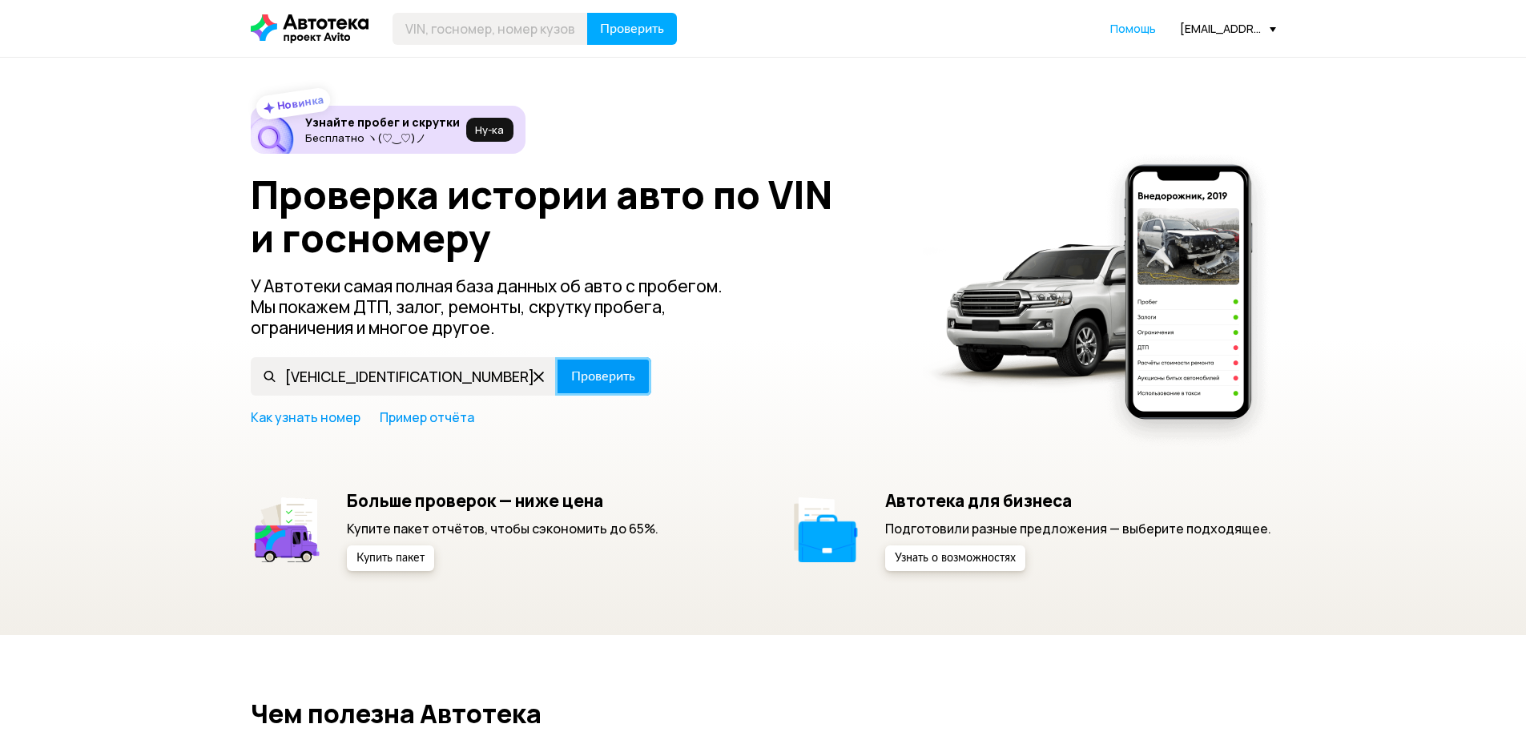
click at [589, 367] on button "Проверить" at bounding box center [603, 376] width 96 height 38
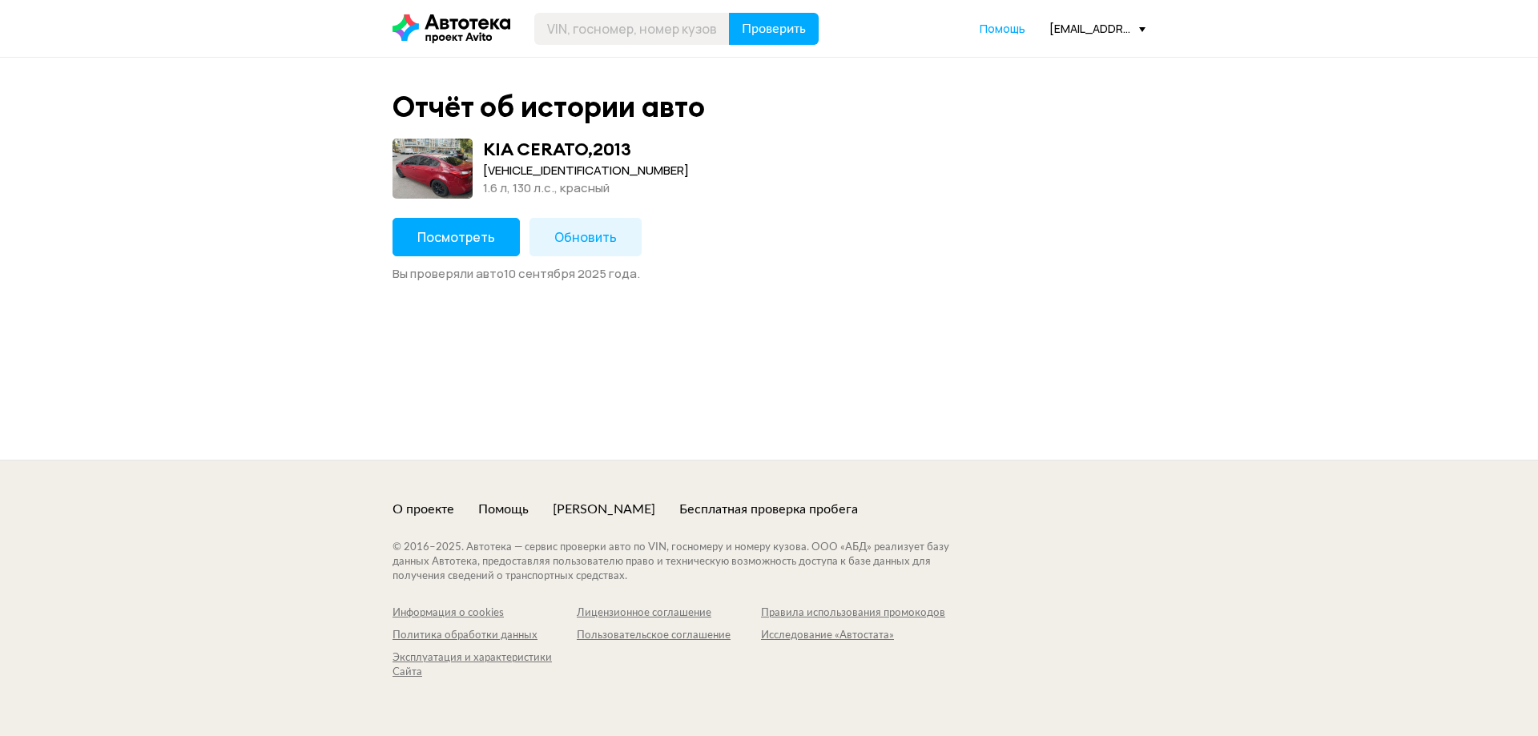
click at [438, 228] on span "Посмотреть" at bounding box center [456, 237] width 78 height 18
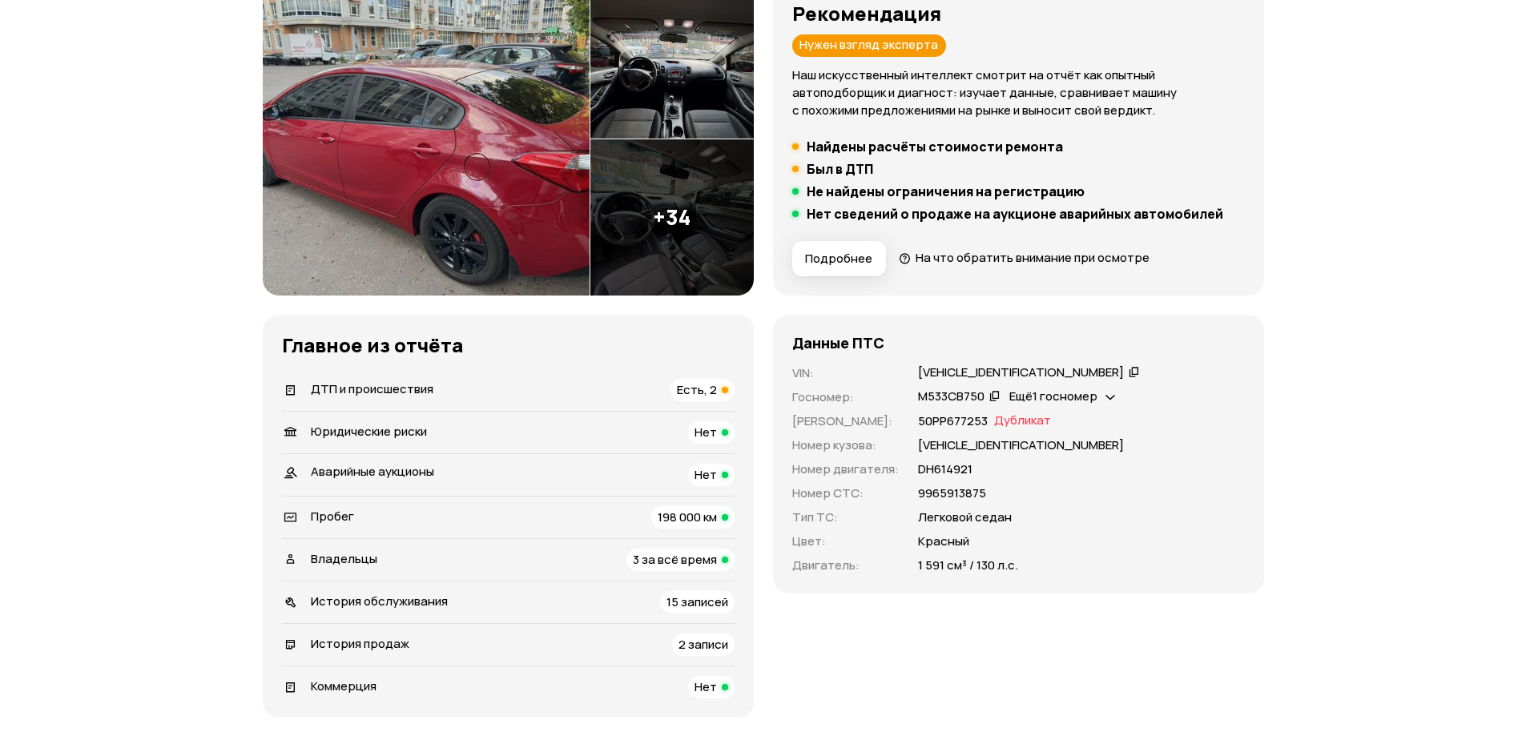
scroll to position [240, 0]
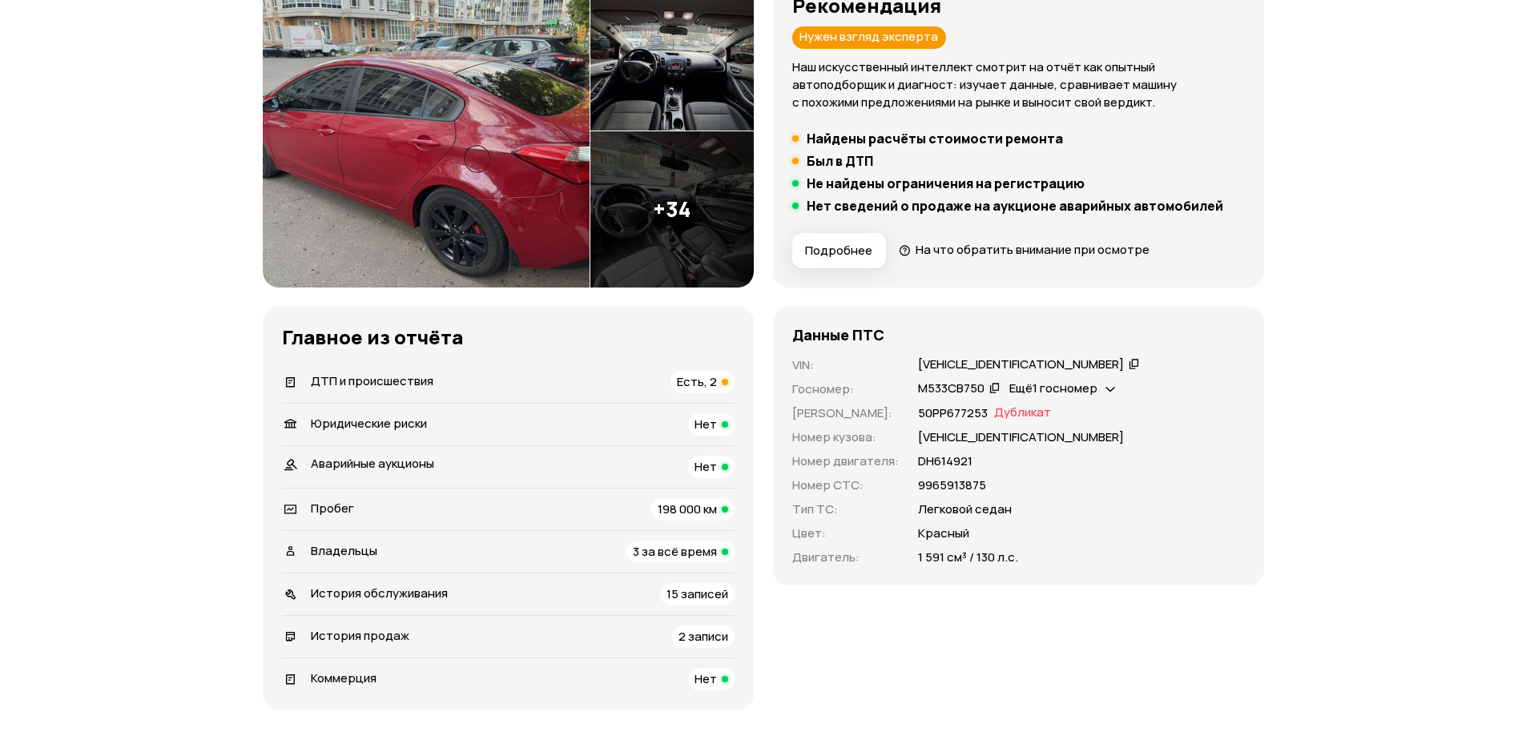
click at [995, 391] on icon at bounding box center [994, 388] width 11 height 16
drag, startPoint x: 921, startPoint y: 428, endPoint x: 1082, endPoint y: 434, distance: 161.1
click at [1082, 434] on div "[VEHICLE_IDENTIFICATION_NUMBER]" at bounding box center [1081, 437] width 327 height 18
copy p "[VEHICLE_IDENTIFICATION_NUMBER]"
drag, startPoint x: 925, startPoint y: 481, endPoint x: 992, endPoint y: 478, distance: 67.3
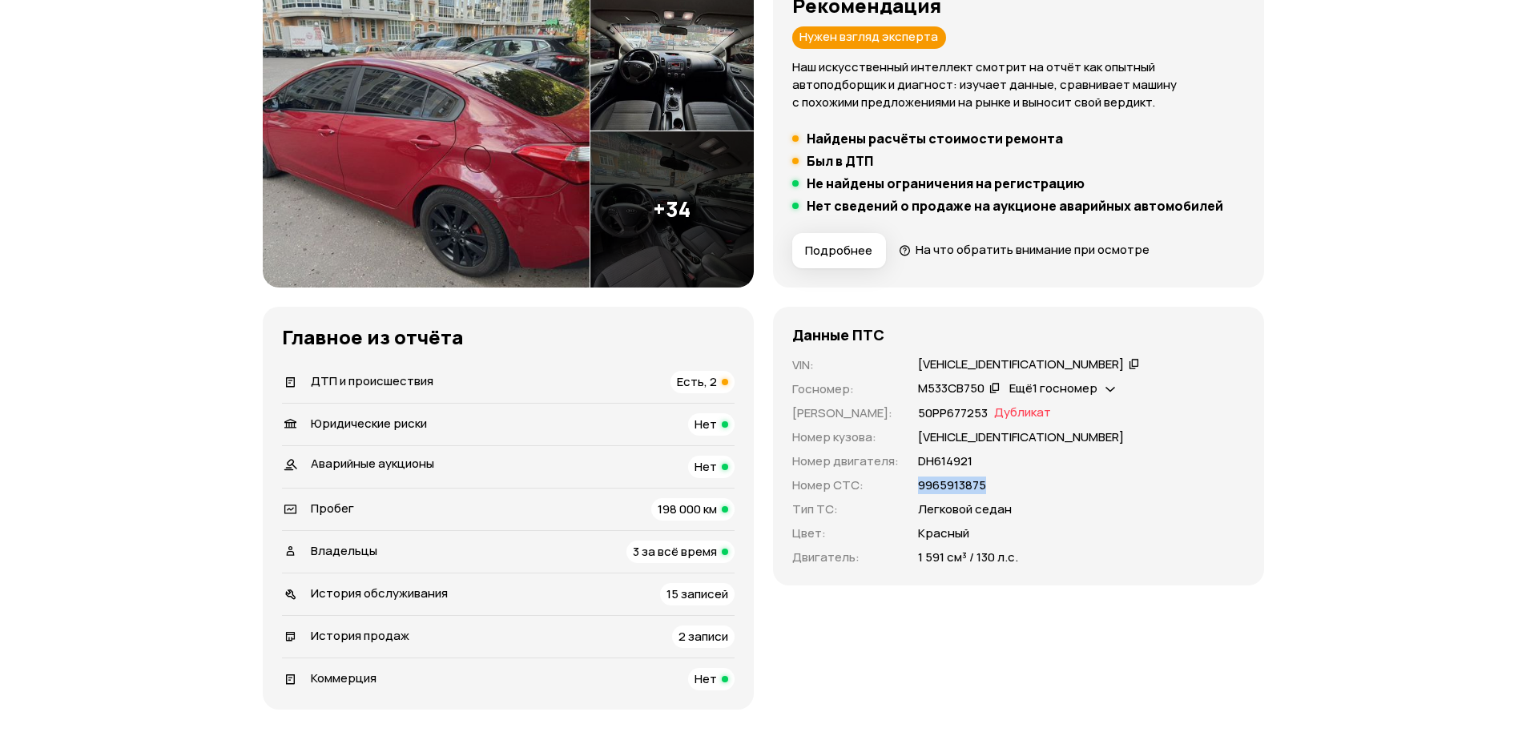
click at [992, 478] on div "VIN : [VEHICLE_IDENTIFICATION_NUMBER]   Госномер : М533СВ750   Ещё 1 госномер  …" at bounding box center [1018, 461] width 452 height 210
copy p "9965913875"
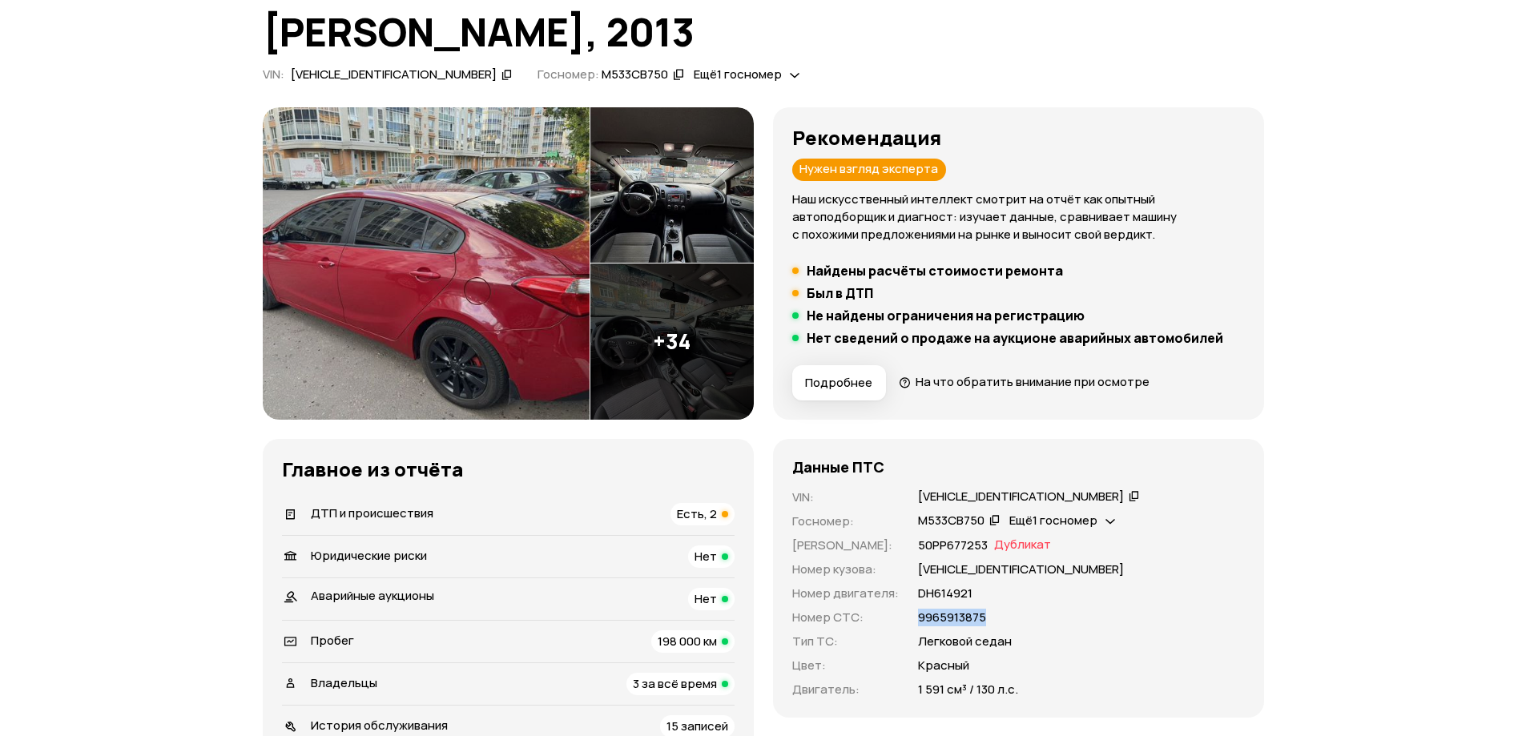
scroll to position [0, 0]
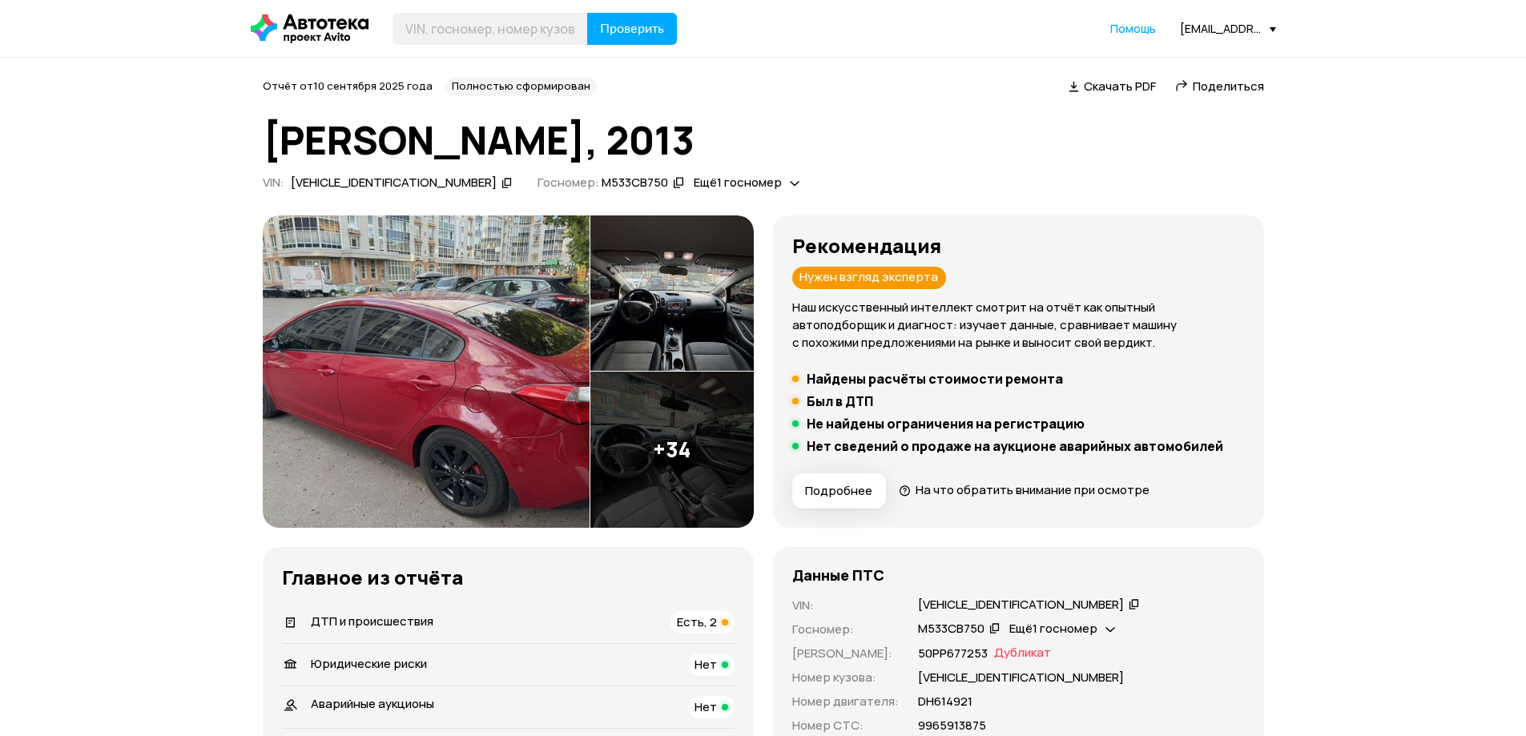
click at [1191, 91] on div "Поделиться" at bounding box center [1219, 86] width 94 height 17
click at [1105, 95] on div "Скачать PDF" at bounding box center [1120, 86] width 72 height 17
